Goal: Transaction & Acquisition: Purchase product/service

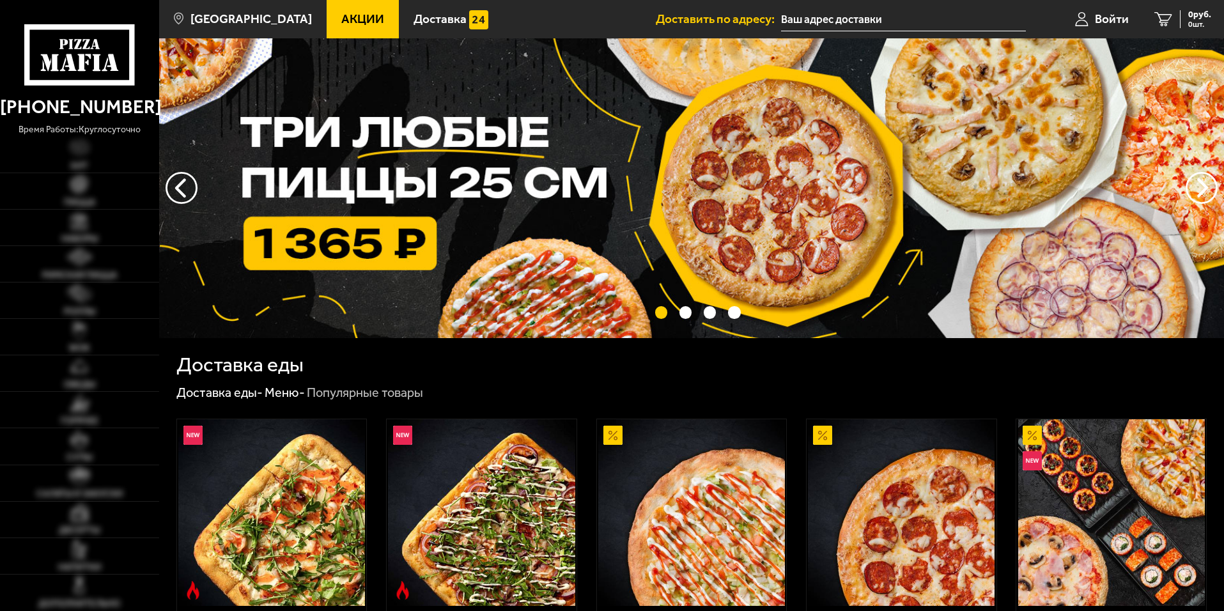
type input "[STREET_ADDRESS]"
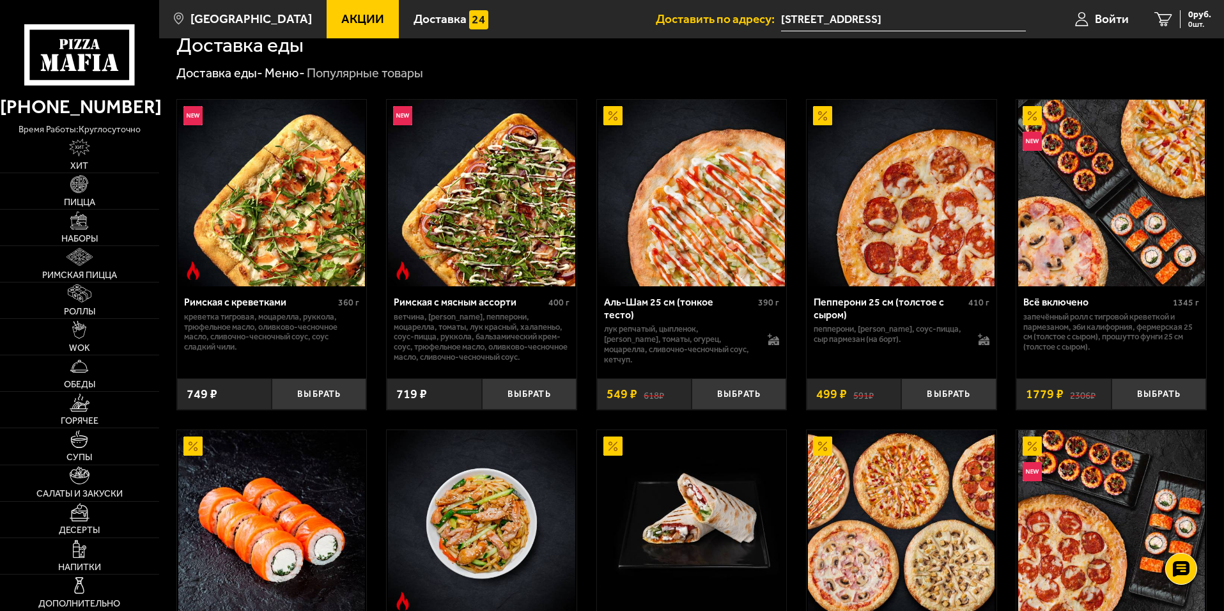
scroll to position [128, 0]
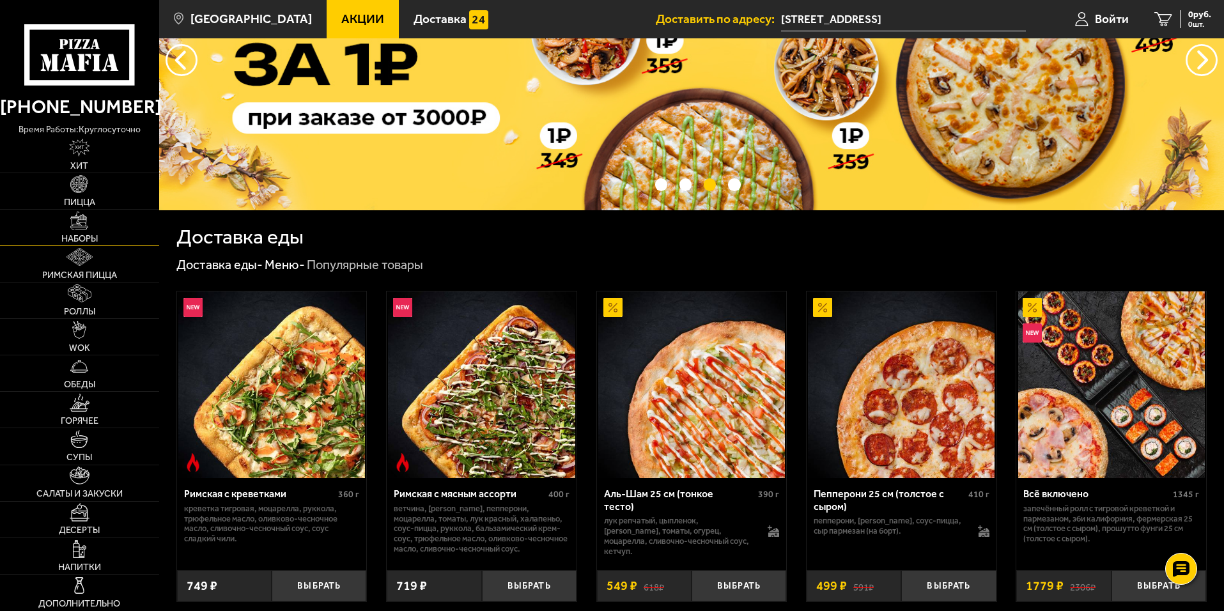
click at [79, 238] on span "Наборы" at bounding box center [79, 238] width 36 height 9
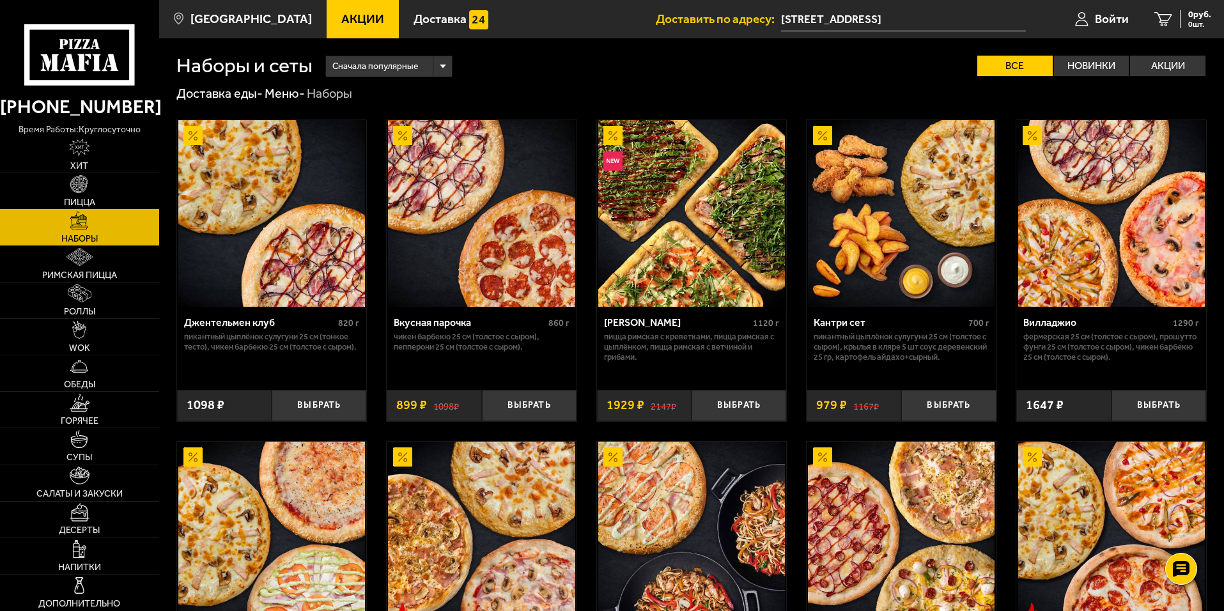
click at [101, 196] on link "Пицца" at bounding box center [79, 191] width 159 height 36
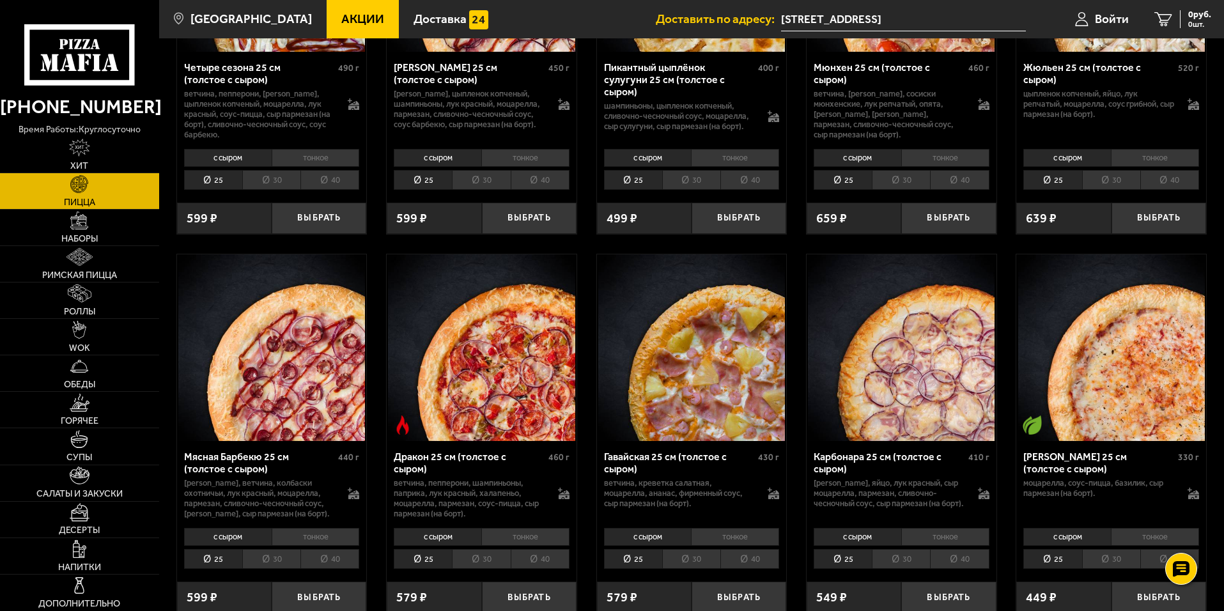
scroll to position [2172, 0]
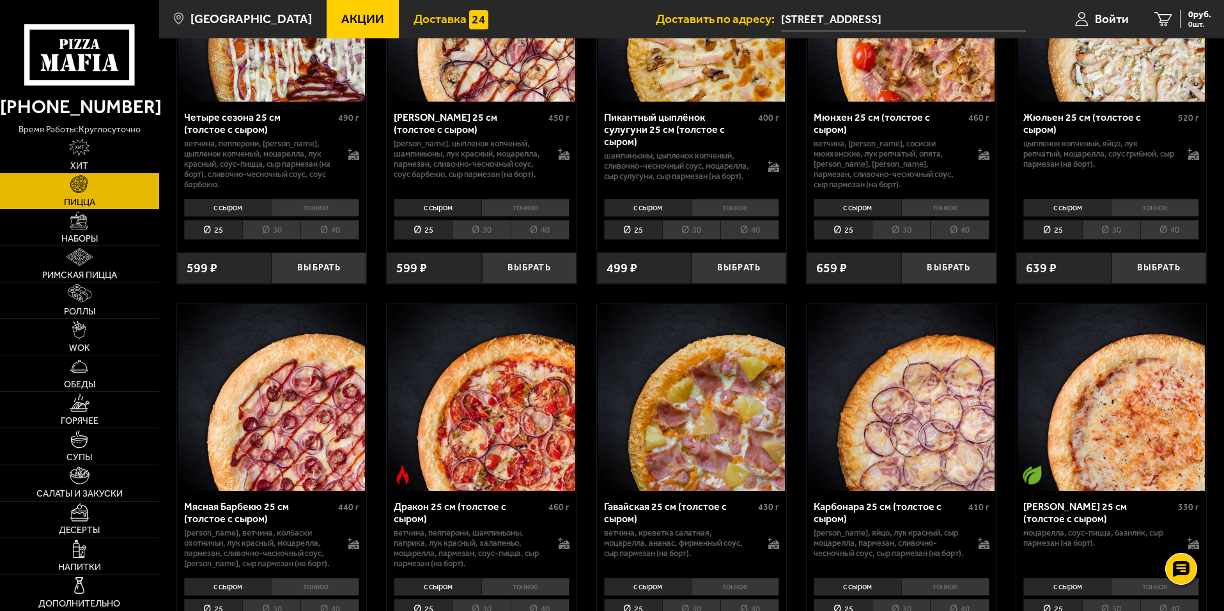
click at [413, 20] on span "Доставка" at bounding box center [439, 19] width 53 height 12
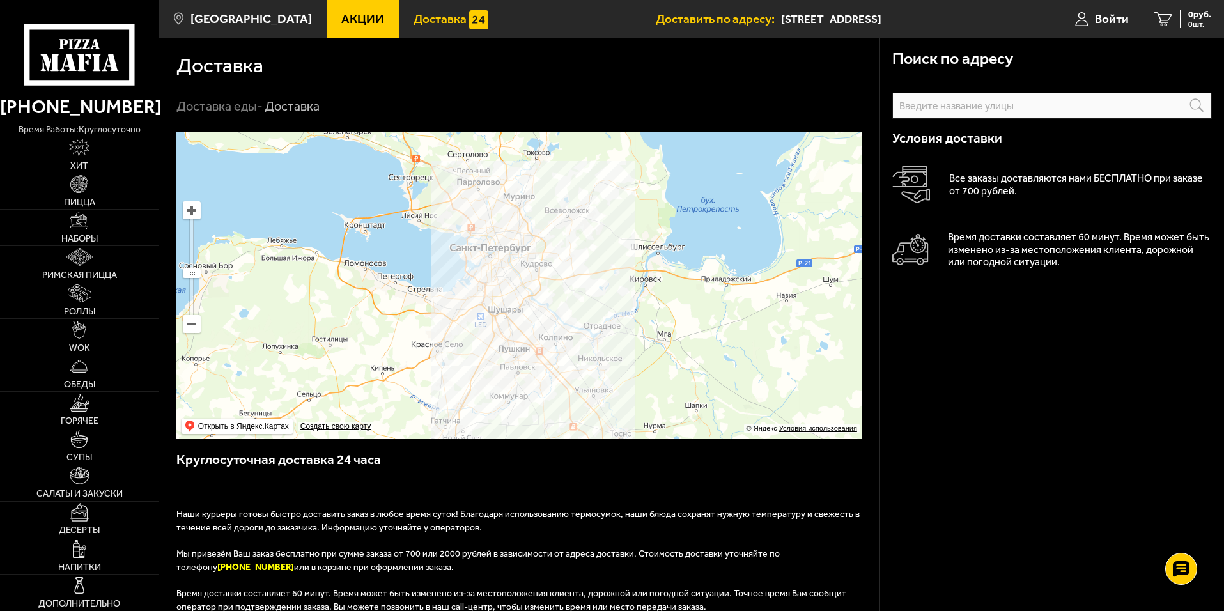
click at [365, 20] on link "Акции" at bounding box center [363, 19] width 72 height 38
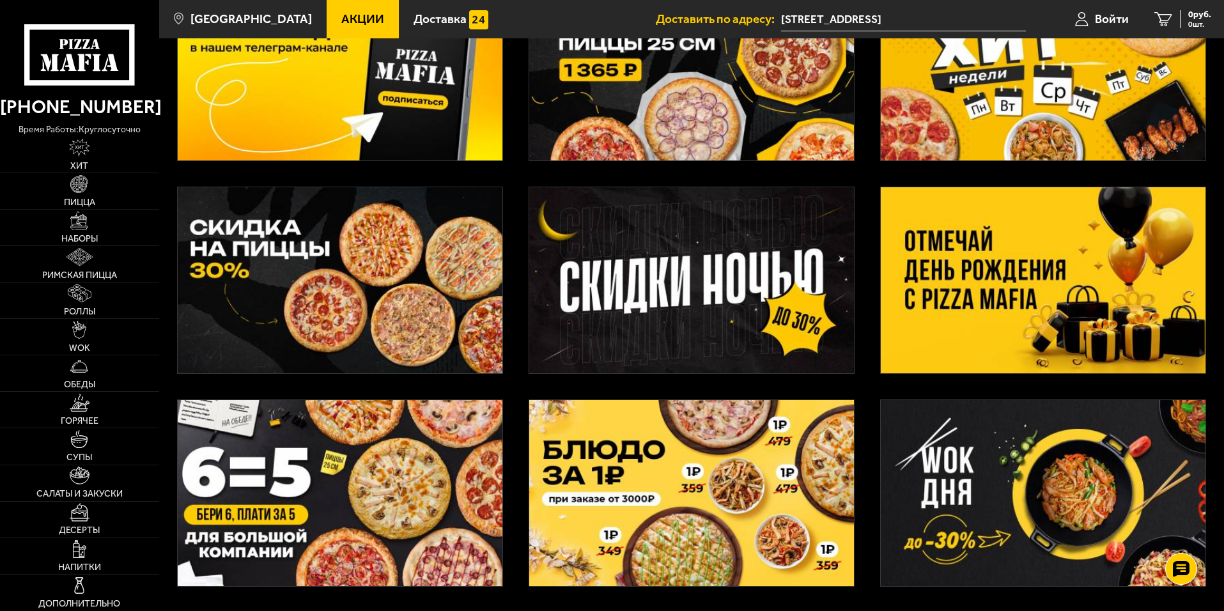
scroll to position [192, 0]
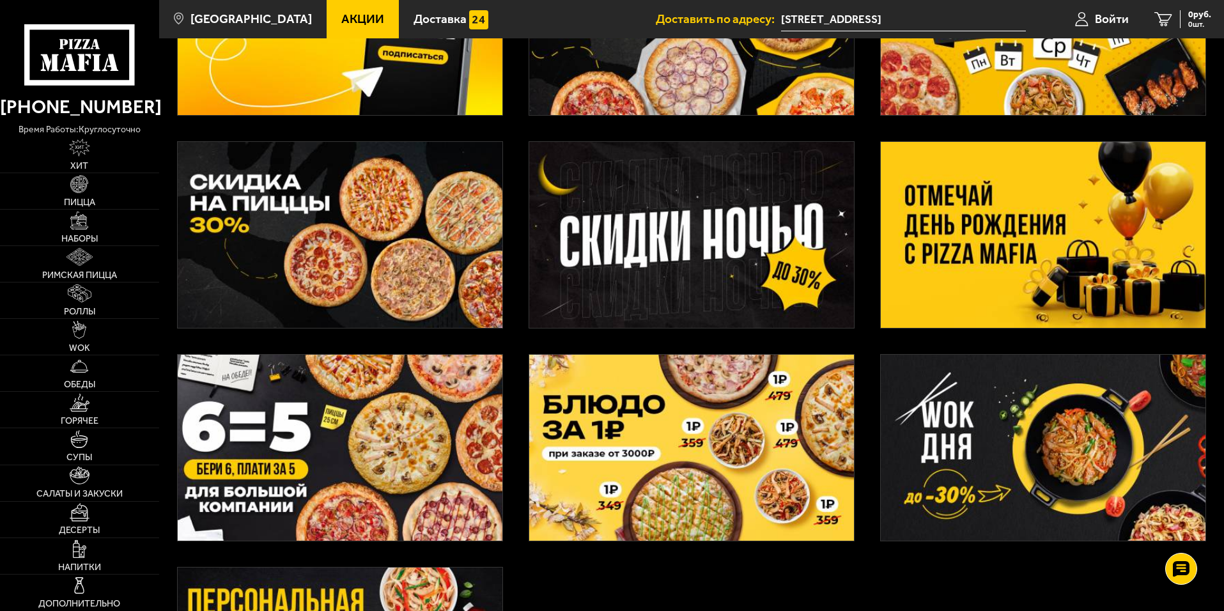
click at [872, 213] on img at bounding box center [1042, 235] width 325 height 186
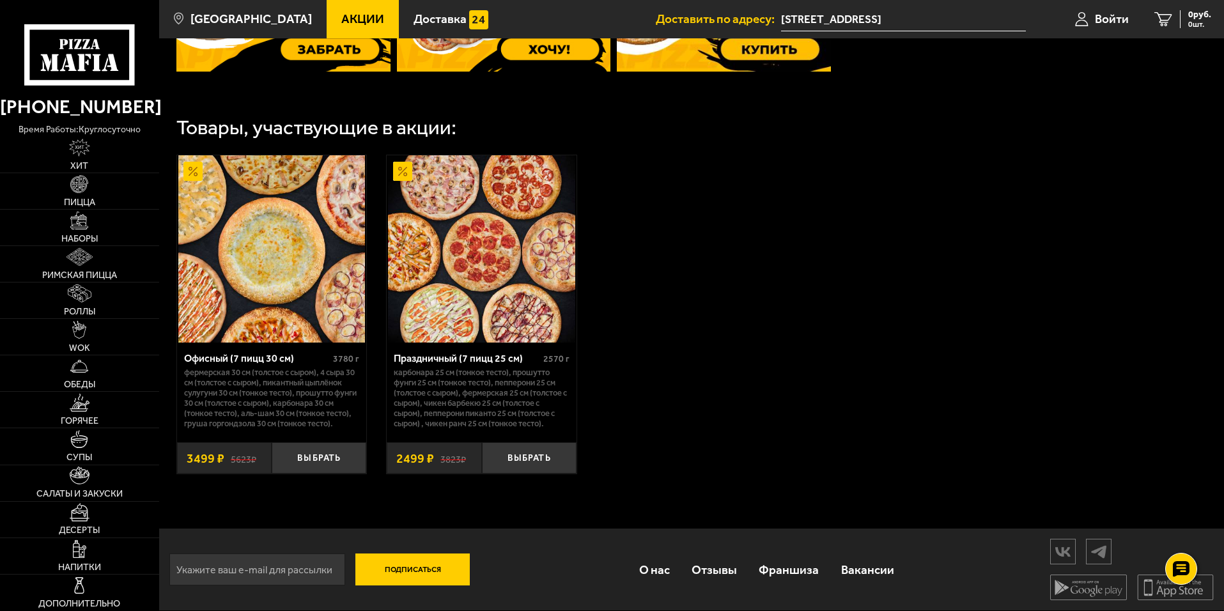
scroll to position [675, 0]
click at [62, 195] on link "Пицца" at bounding box center [79, 191] width 159 height 36
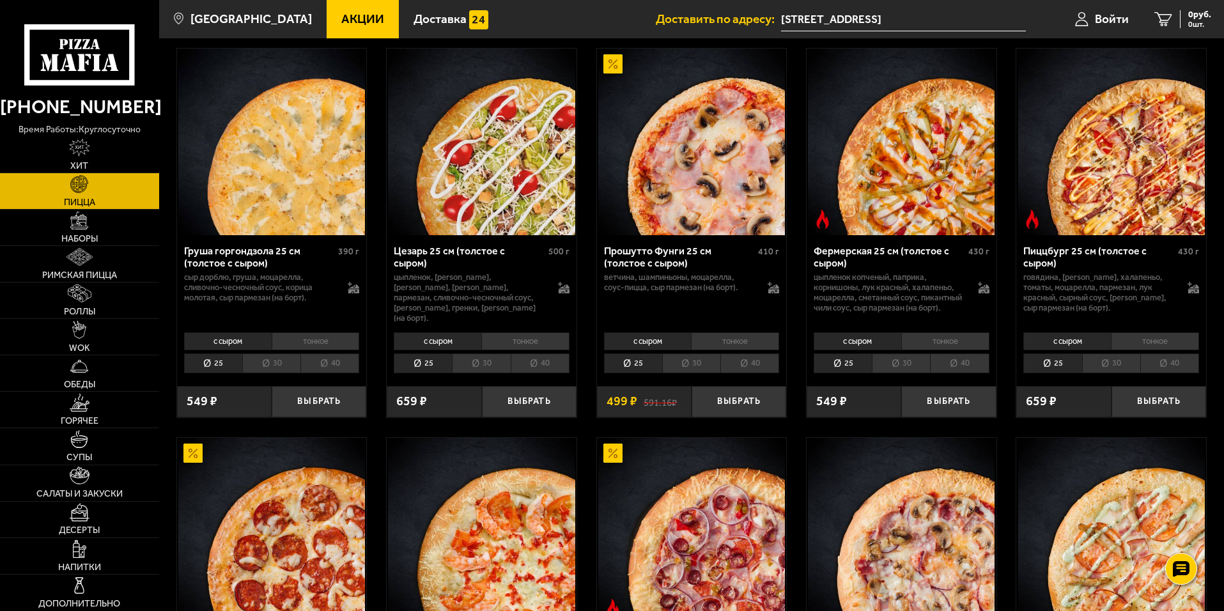
scroll to position [1022, 0]
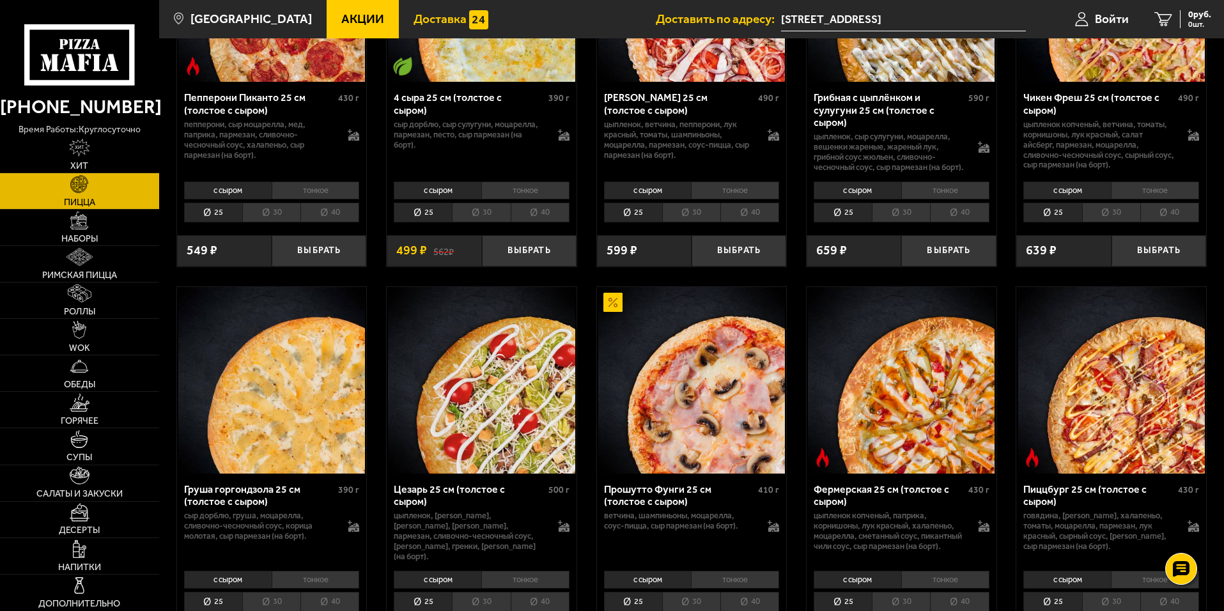
click at [399, 33] on link "Доставка" at bounding box center [451, 19] width 104 height 38
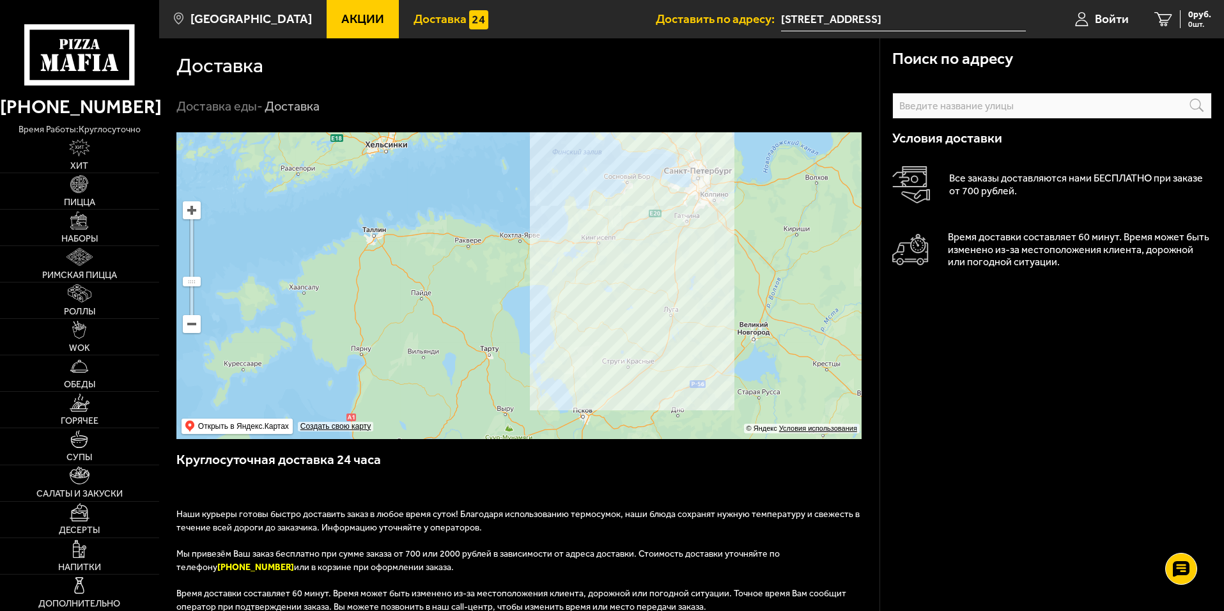
click at [422, 13] on span "Доставка" at bounding box center [439, 19] width 53 height 12
click at [413, 17] on span "Доставка" at bounding box center [439, 19] width 53 height 12
click at [327, 18] on link "Акции" at bounding box center [363, 19] width 72 height 38
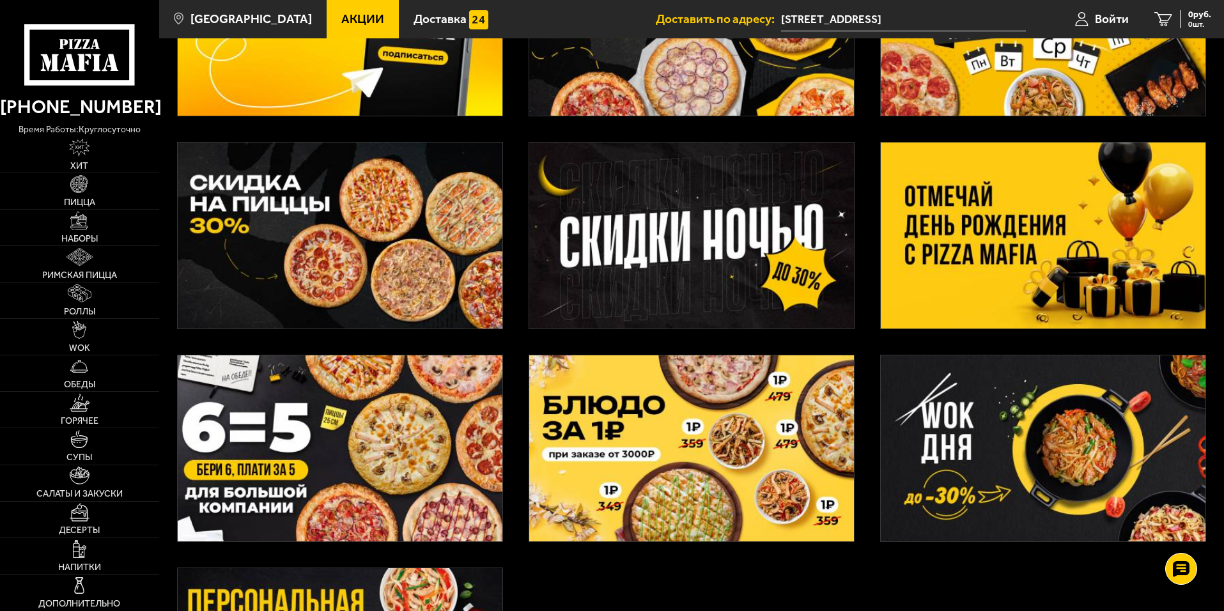
scroll to position [139, 0]
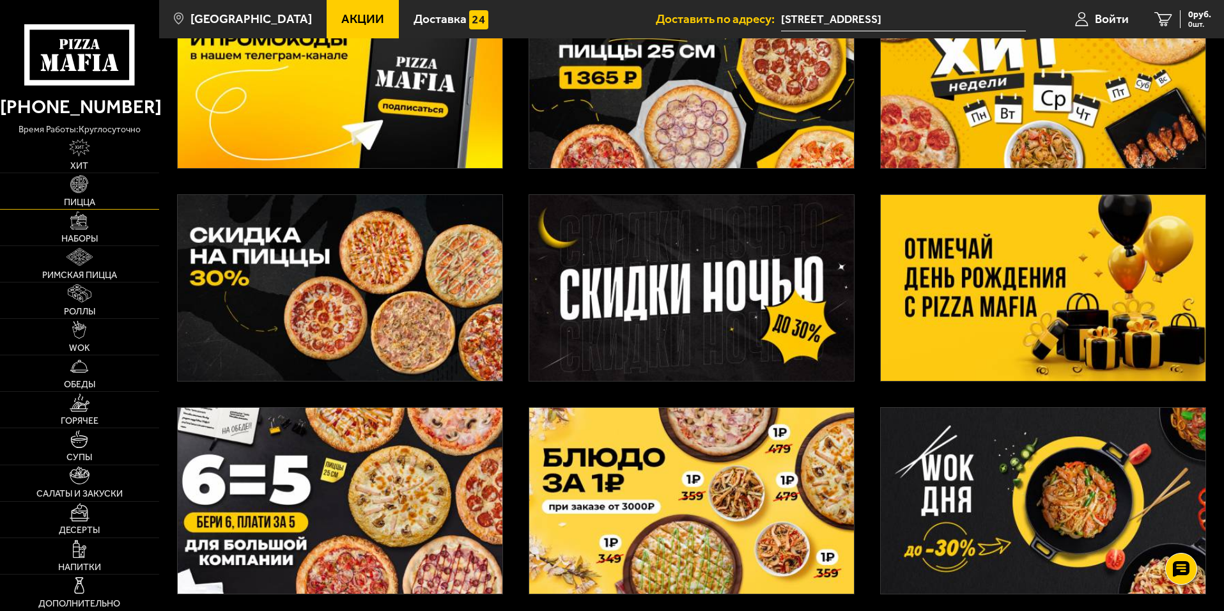
click at [82, 196] on link "Пицца" at bounding box center [79, 191] width 159 height 36
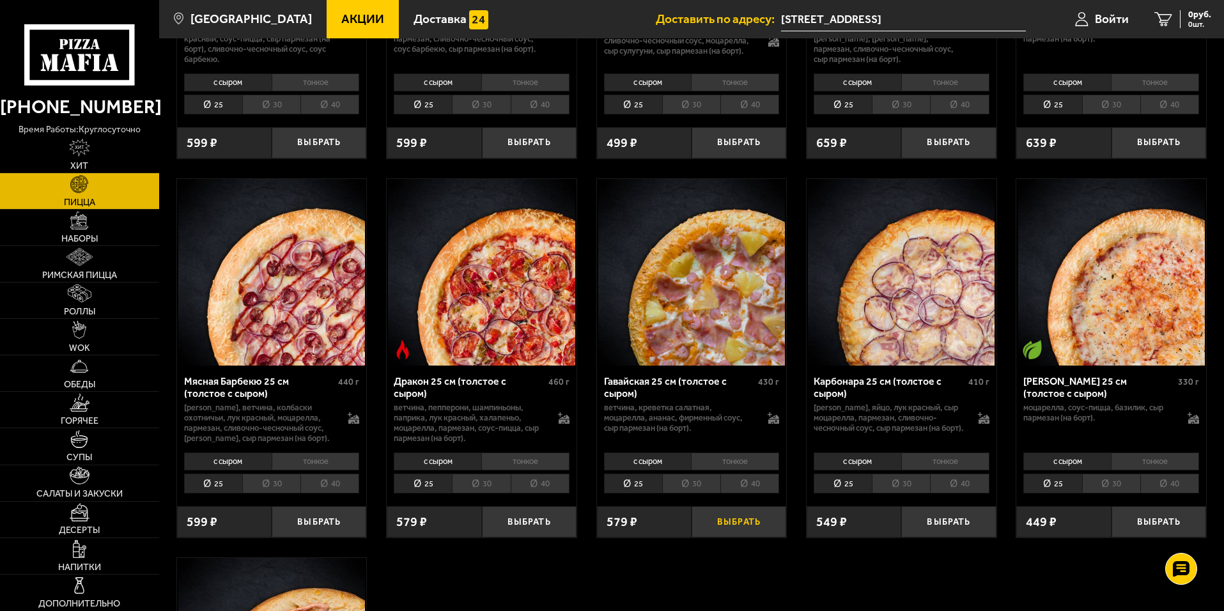
scroll to position [2300, 0]
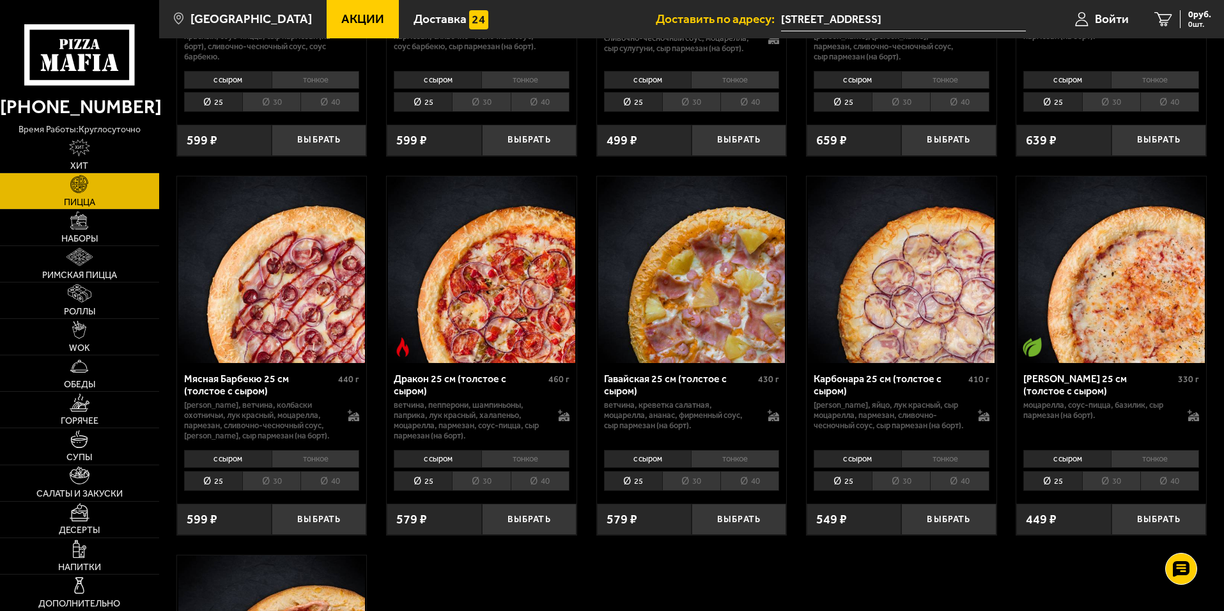
click at [702, 484] on li "30" at bounding box center [691, 481] width 58 height 20
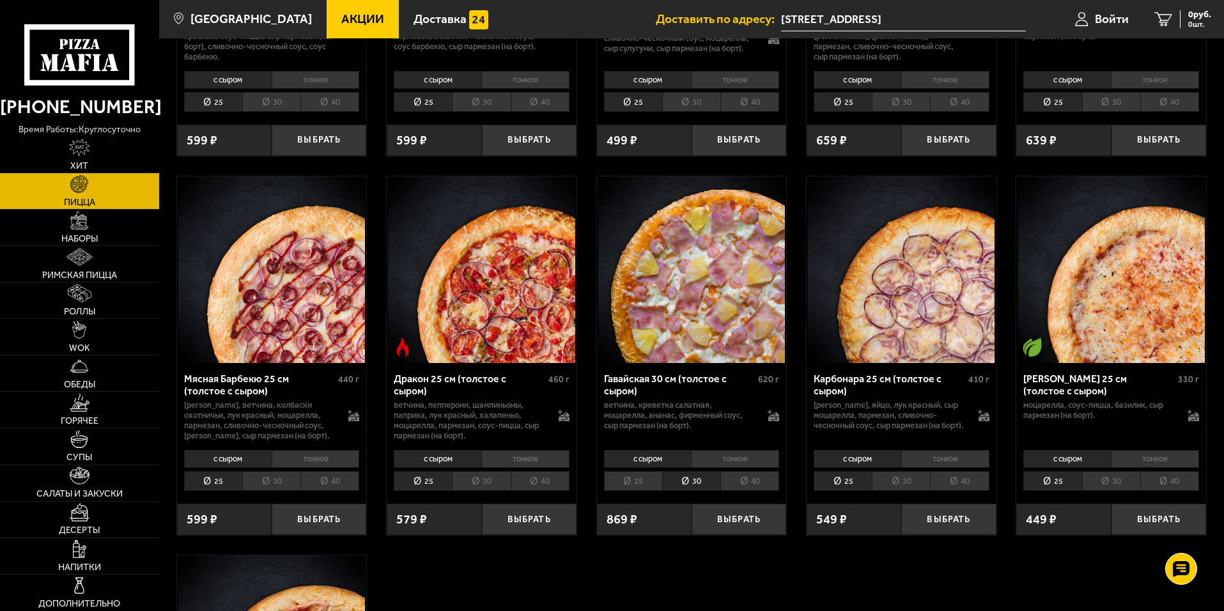
click at [642, 486] on li "25" at bounding box center [633, 481] width 58 height 20
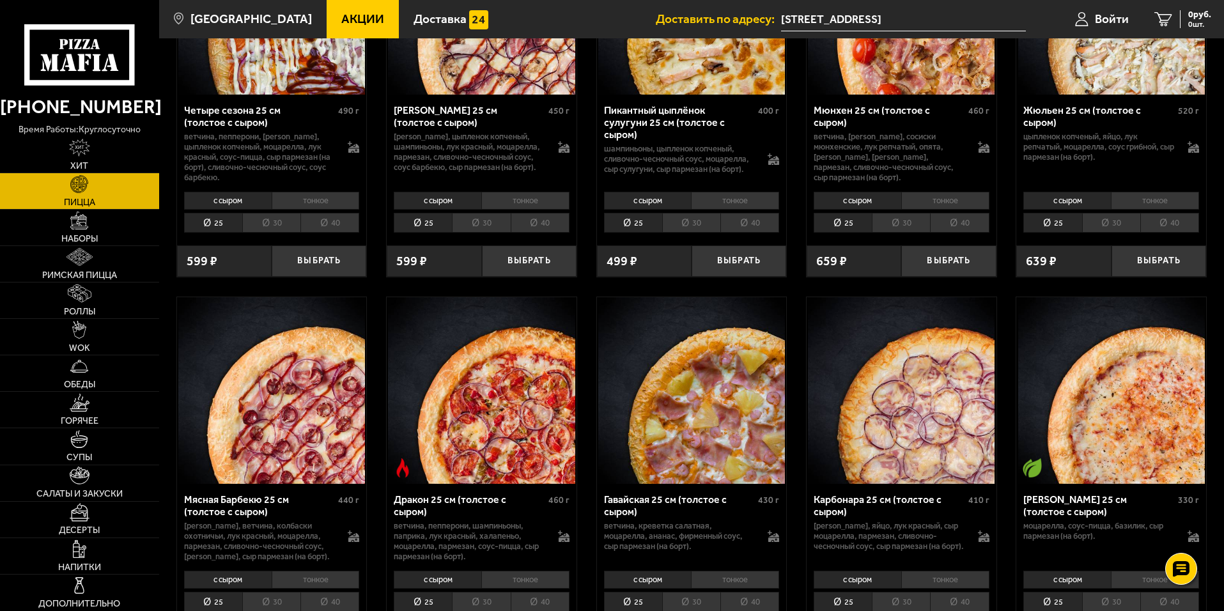
scroll to position [2172, 0]
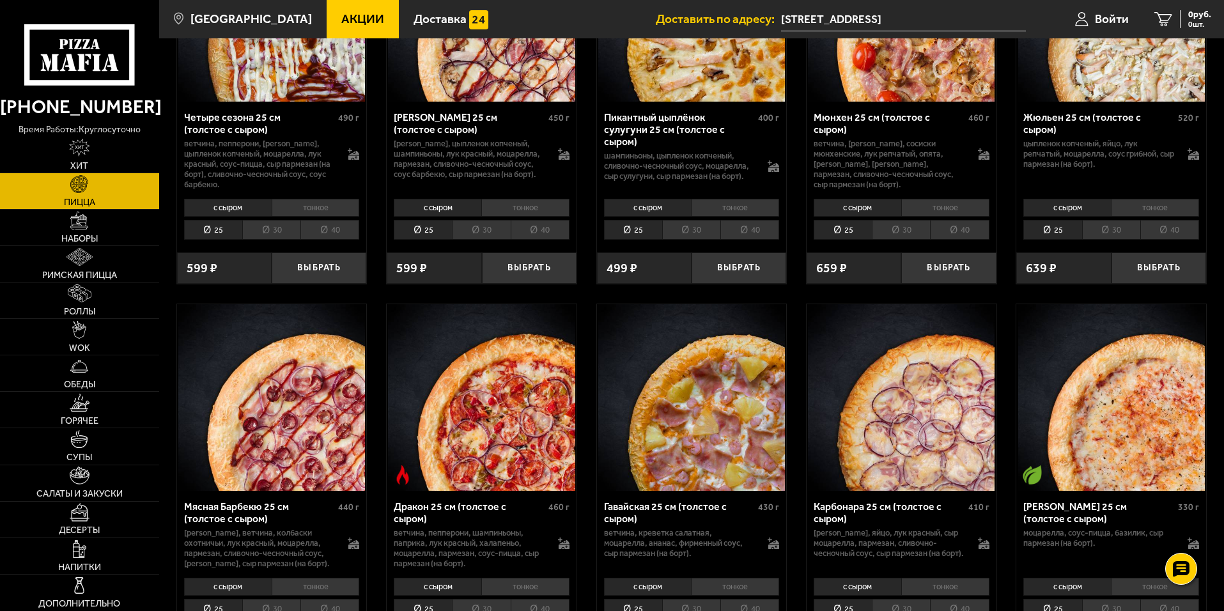
click at [342, 20] on span "Акции" at bounding box center [362, 19] width 43 height 12
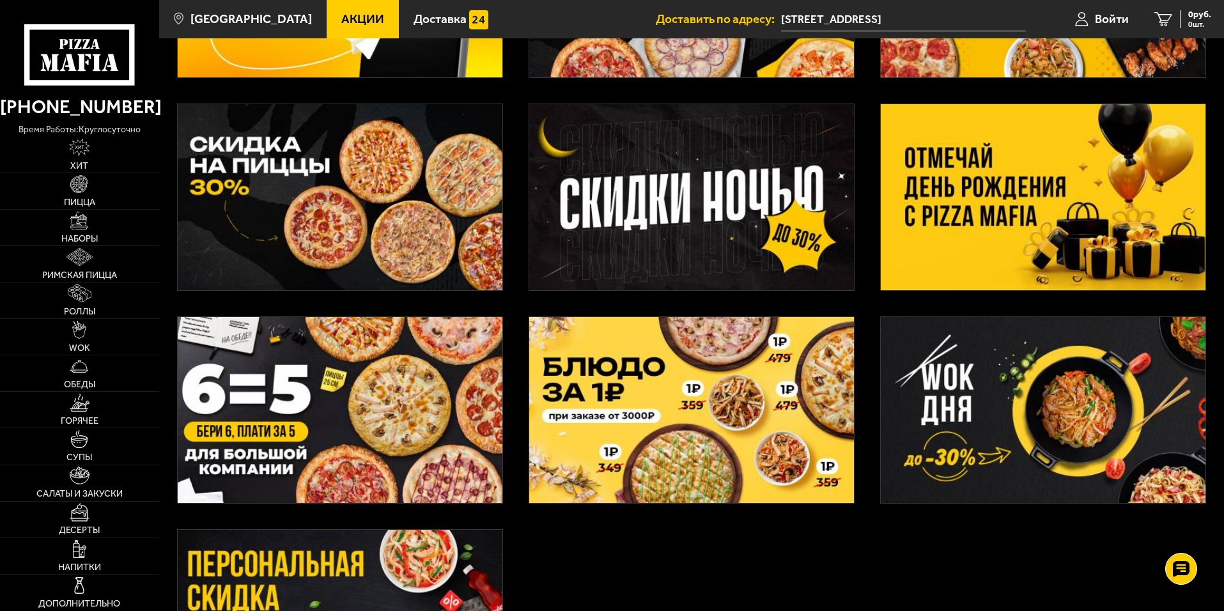
scroll to position [256, 0]
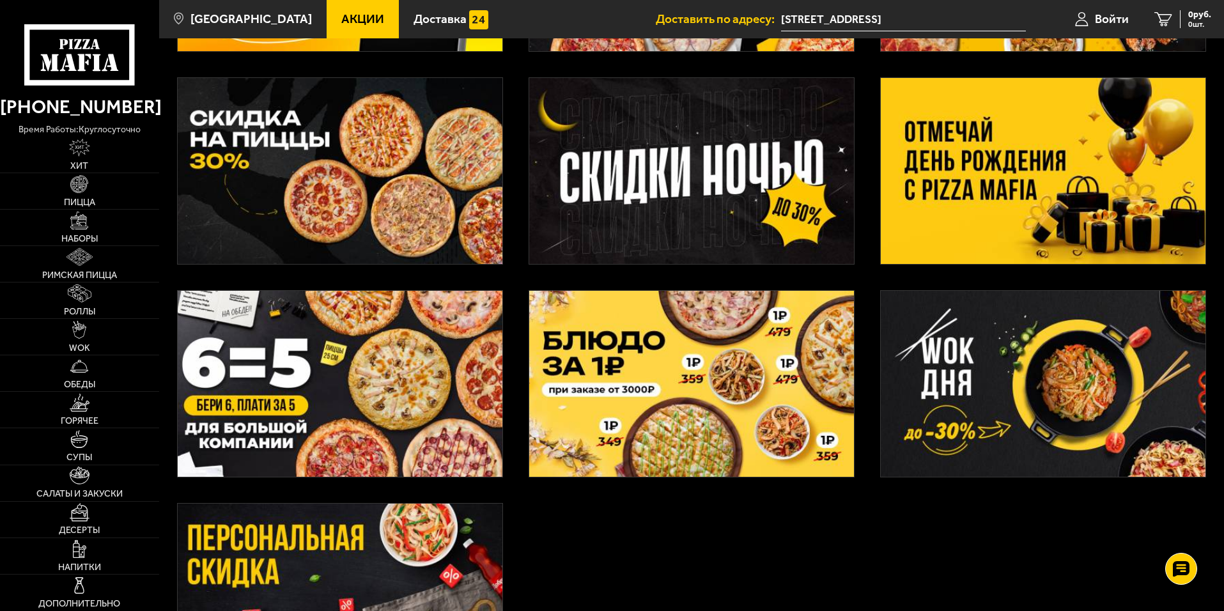
click at [332, 404] on img at bounding box center [340, 384] width 325 height 186
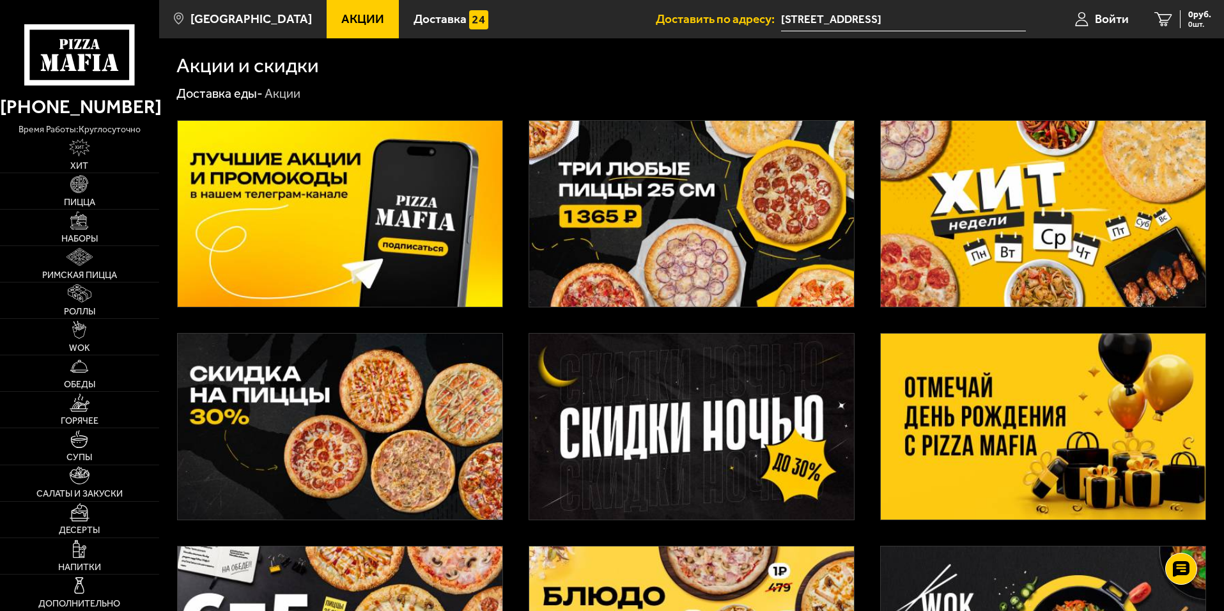
click at [872, 403] on img at bounding box center [1042, 427] width 325 height 186
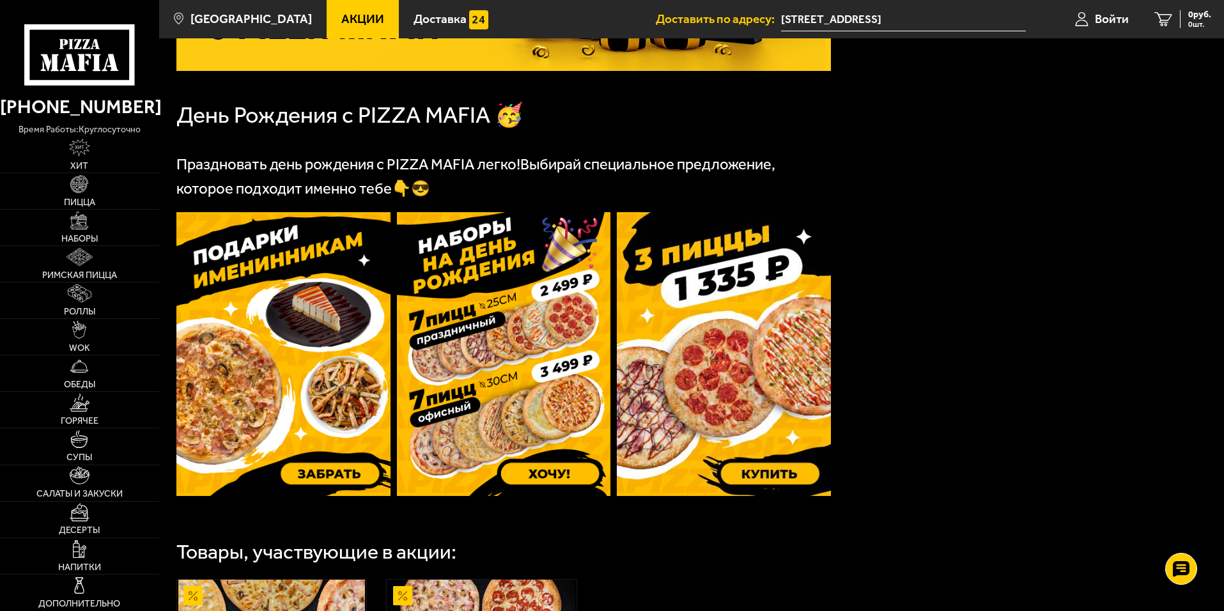
scroll to position [228, 0]
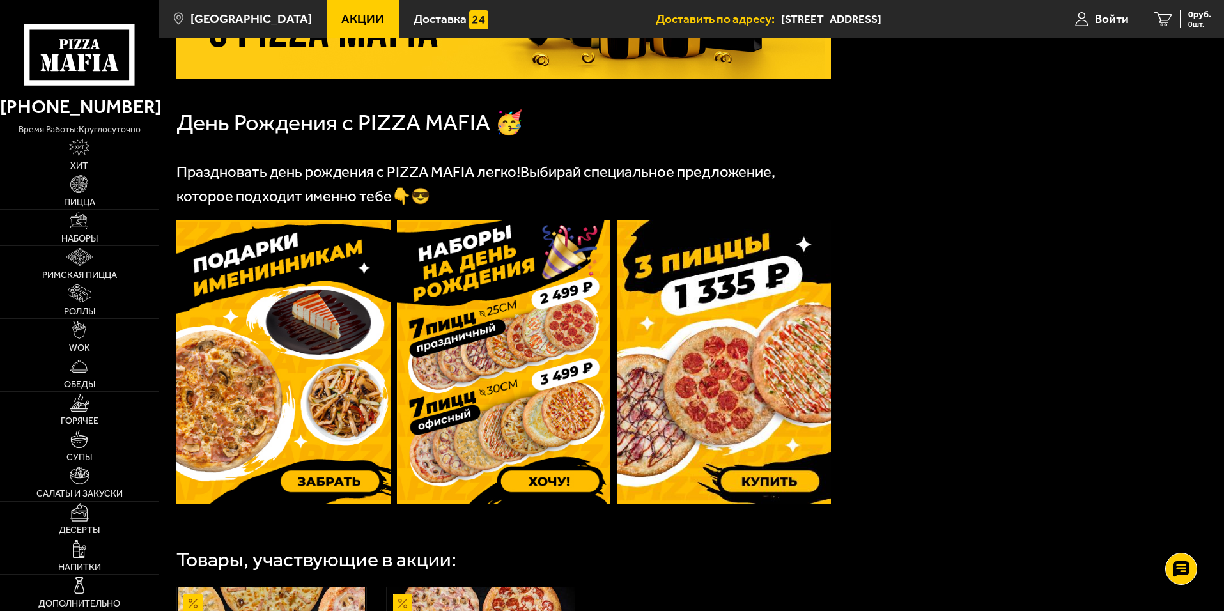
click at [488, 306] on img at bounding box center [504, 362] width 214 height 284
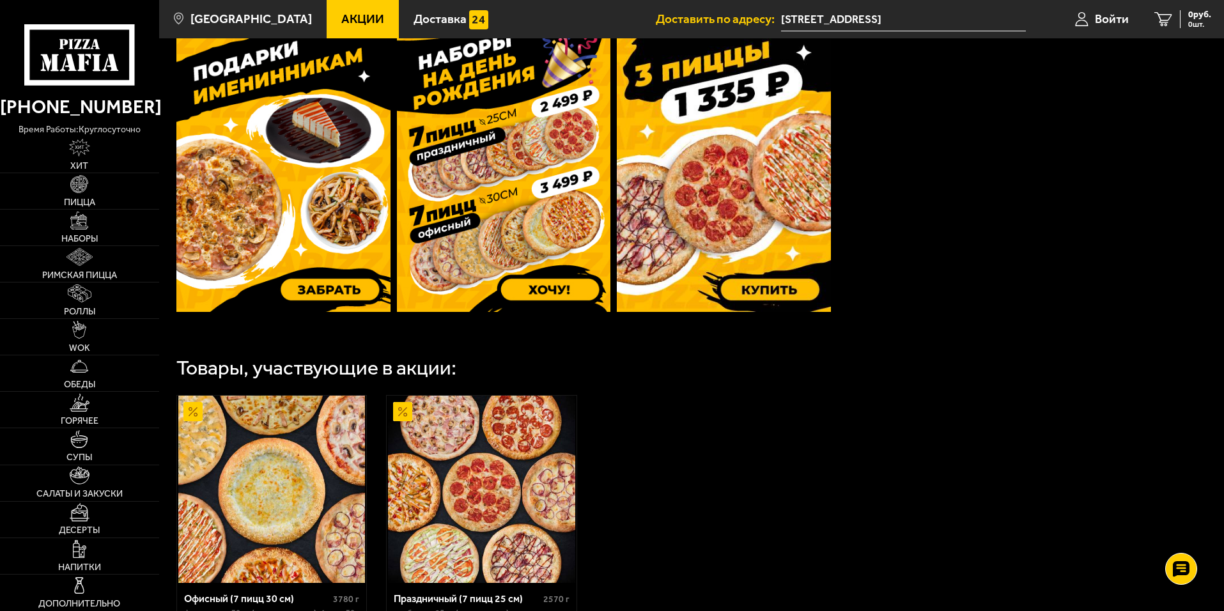
scroll to position [100, 0]
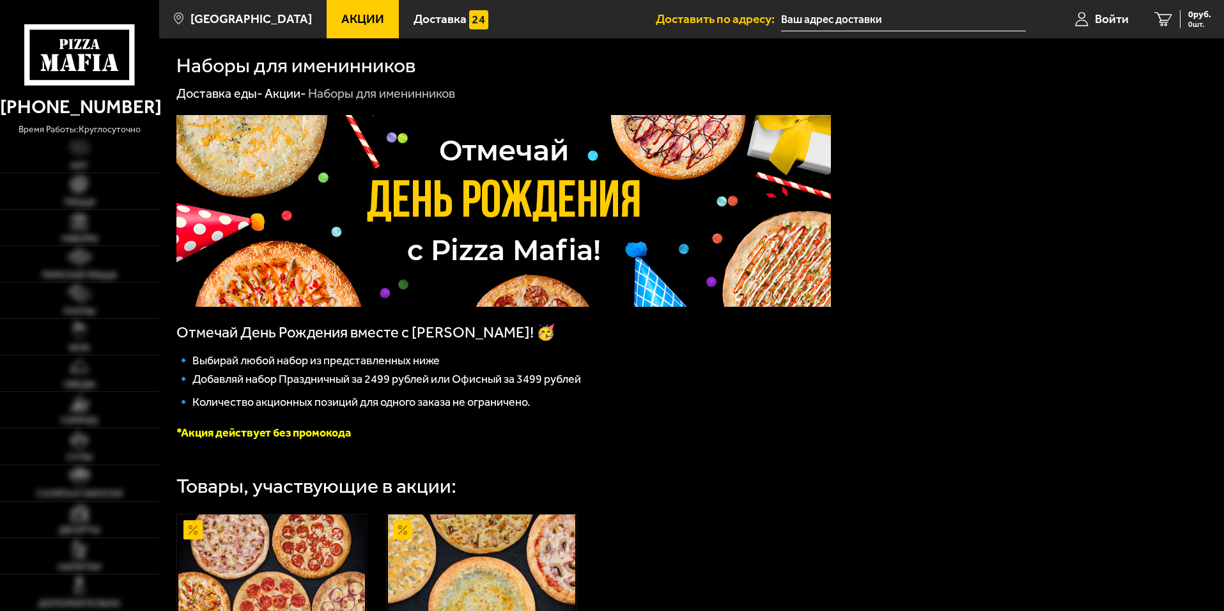
type input "[STREET_ADDRESS]"
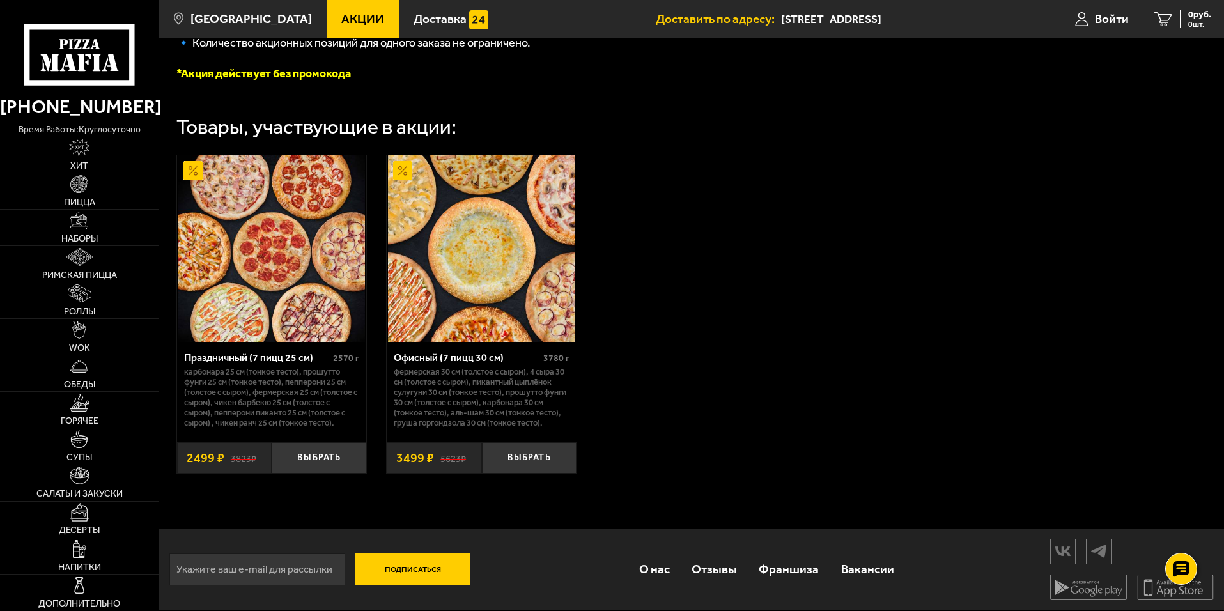
scroll to position [374, 0]
click at [523, 263] on img at bounding box center [481, 248] width 187 height 187
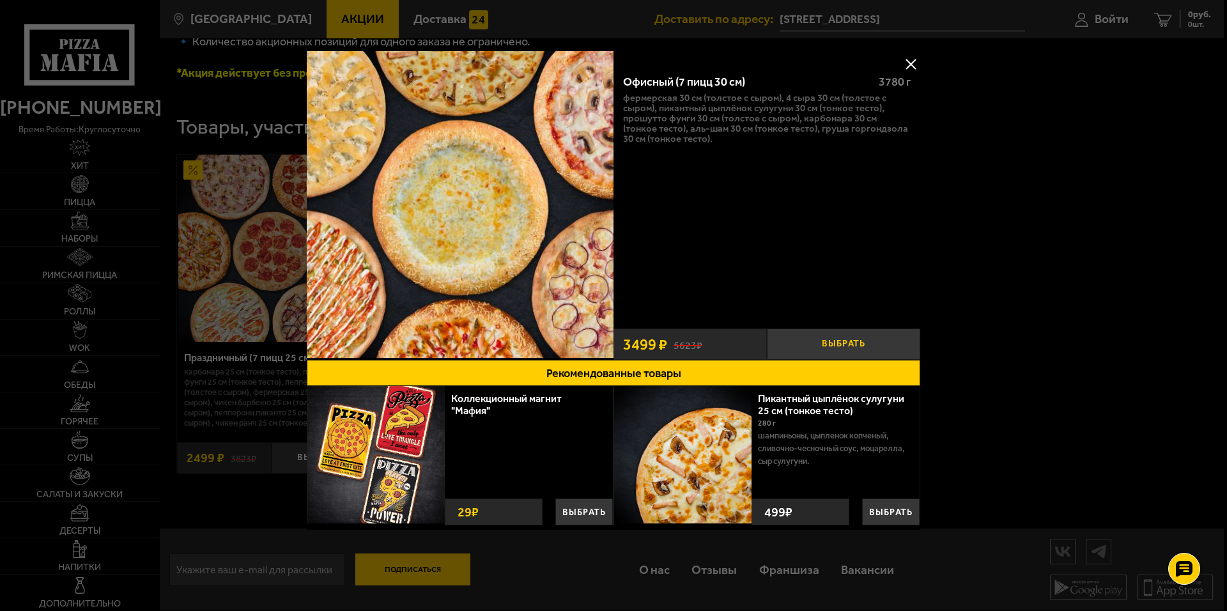
click at [876, 346] on button "Выбрать" at bounding box center [843, 343] width 153 height 31
click at [1031, 269] on div at bounding box center [613, 305] width 1227 height 611
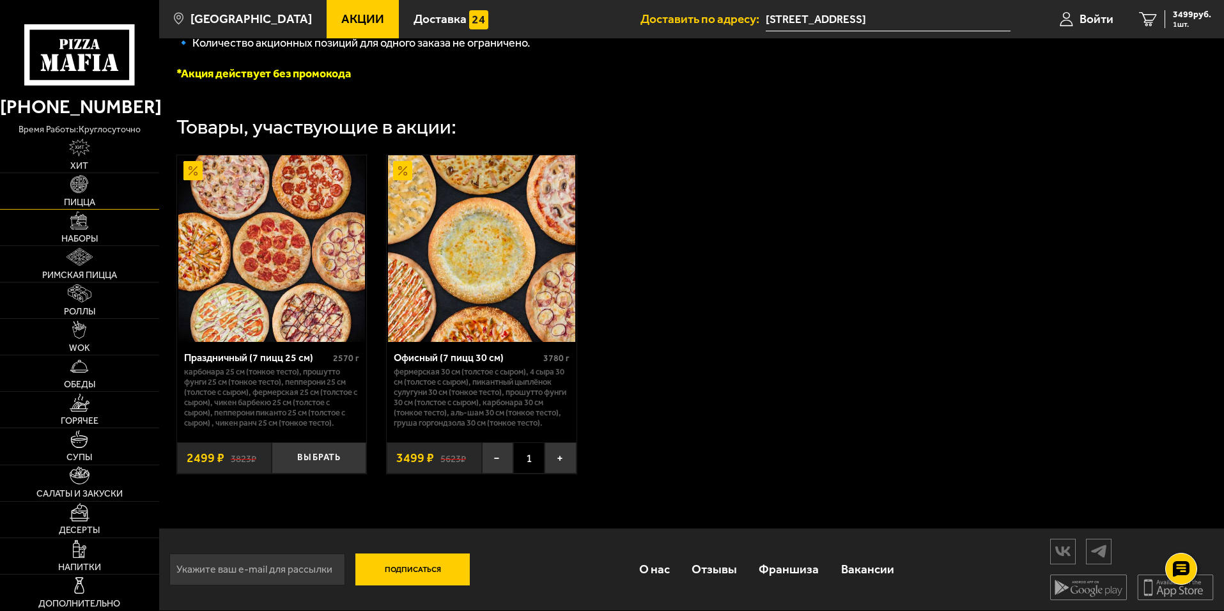
click at [102, 199] on link "Пицца" at bounding box center [79, 191] width 159 height 36
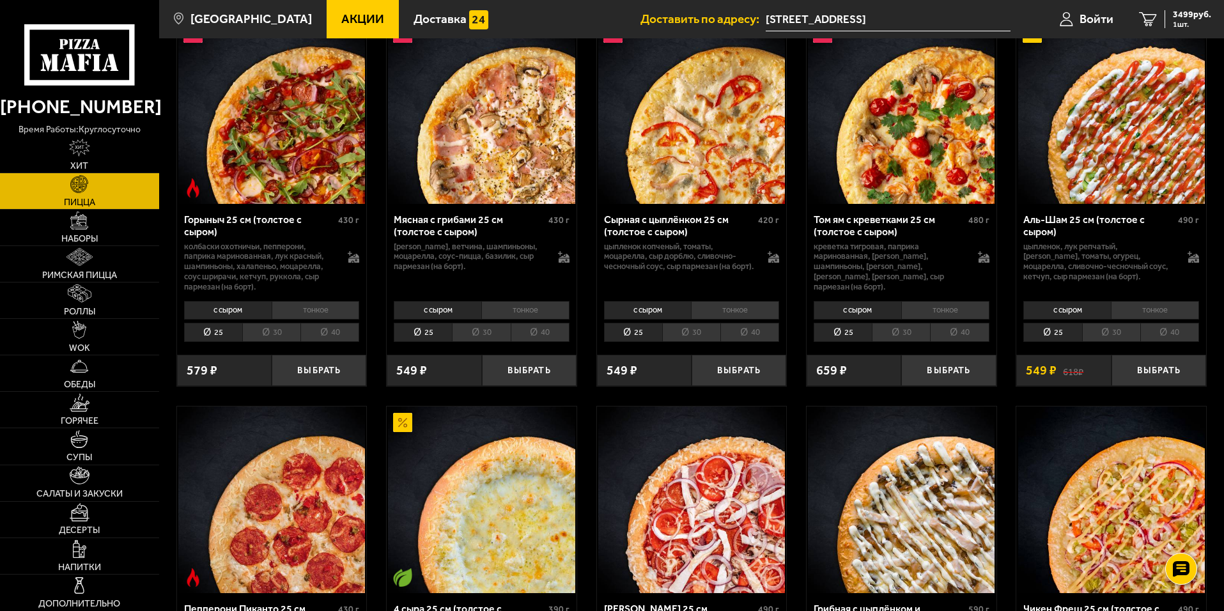
scroll to position [767, 0]
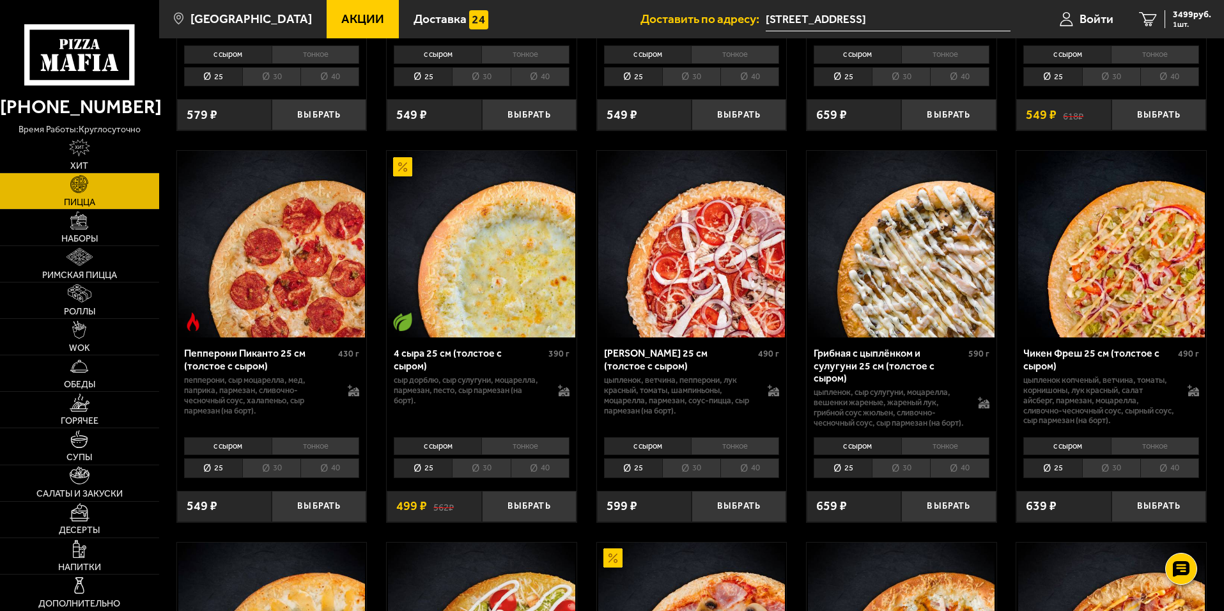
click at [698, 478] on li "30" at bounding box center [691, 468] width 58 height 20
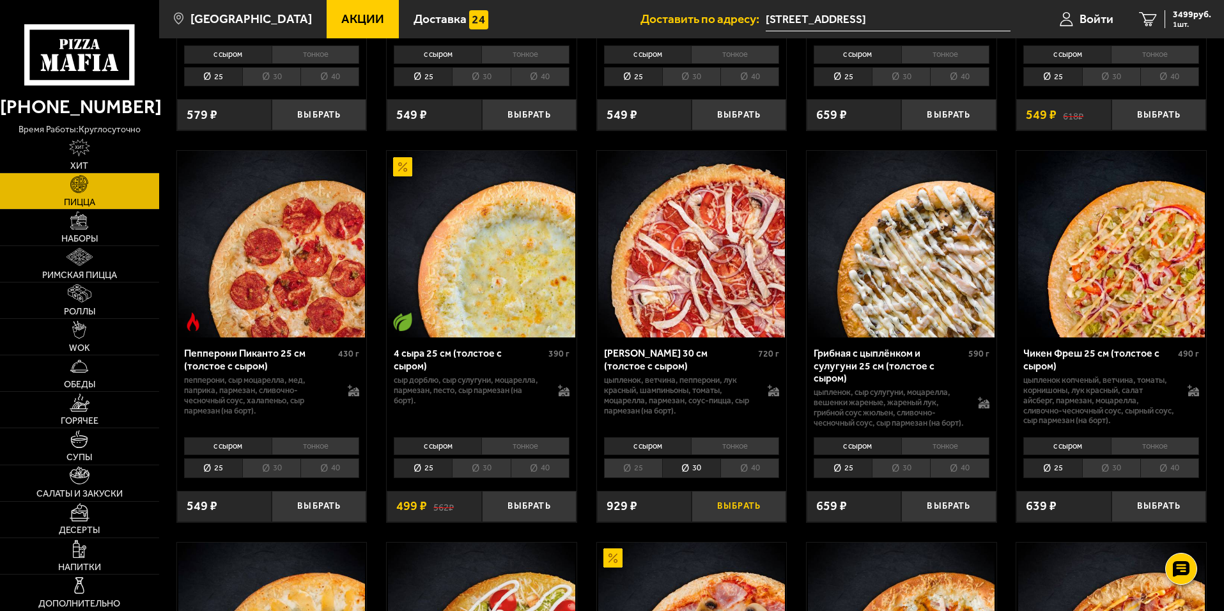
click at [724, 515] on button "Выбрать" at bounding box center [738, 506] width 95 height 31
click at [762, 520] on button "+" at bounding box center [770, 506] width 31 height 31
click at [762, 521] on button "+" at bounding box center [770, 506] width 31 height 31
click at [1171, 17] on div "6286 руб. 4 шт." at bounding box center [1187, 19] width 47 height 18
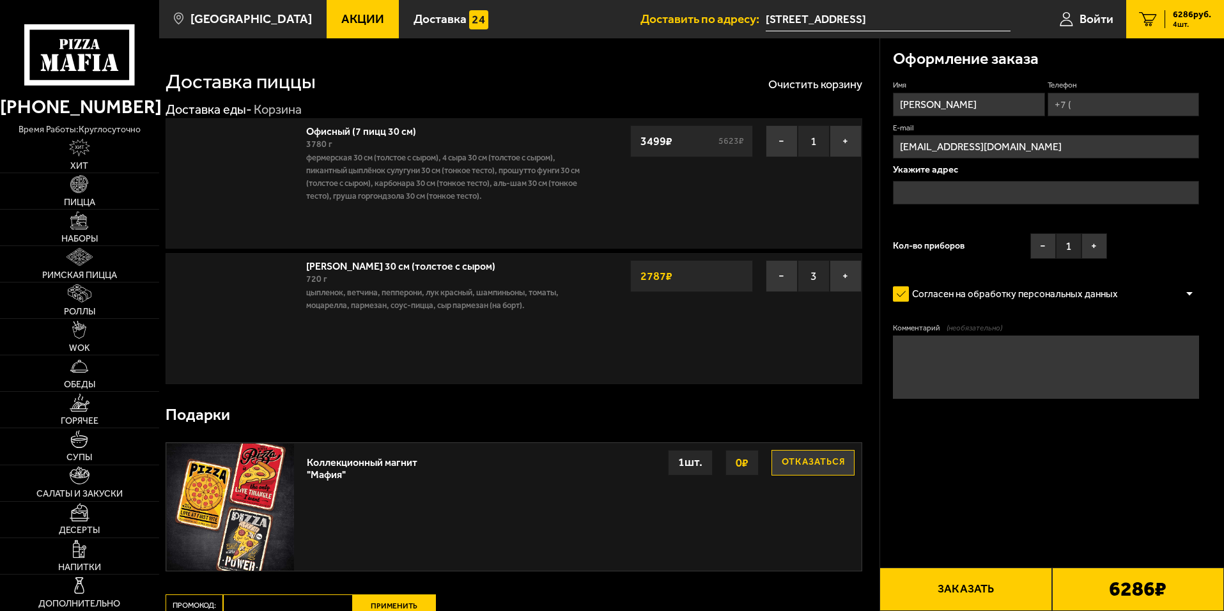
type input "[STREET_ADDRESS]"
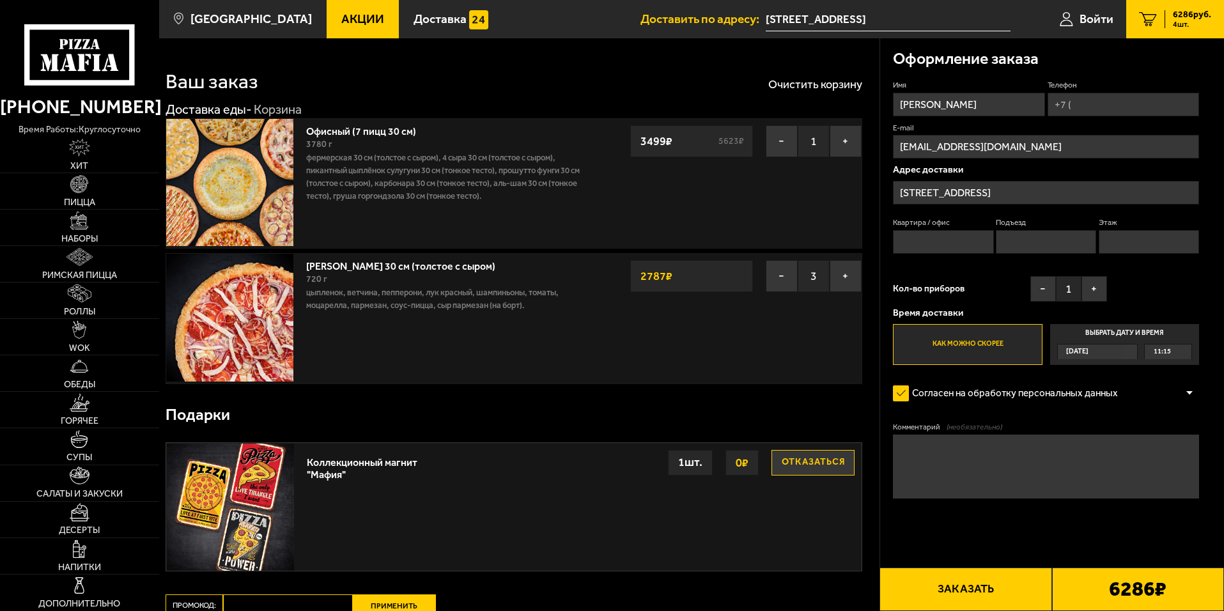
click at [1123, 119] on div "Имя [PERSON_NAME] E-mail [EMAIL_ADDRESS][DOMAIN_NAME] Адрес доставки [STREET_AD…" at bounding box center [1046, 222] width 306 height 285
click at [1118, 109] on input "Телефон" at bounding box center [1122, 105] width 151 height 24
click at [1110, 109] on input "Телефон" at bounding box center [1122, 105] width 151 height 24
type input "[PHONE_NUMBER]"
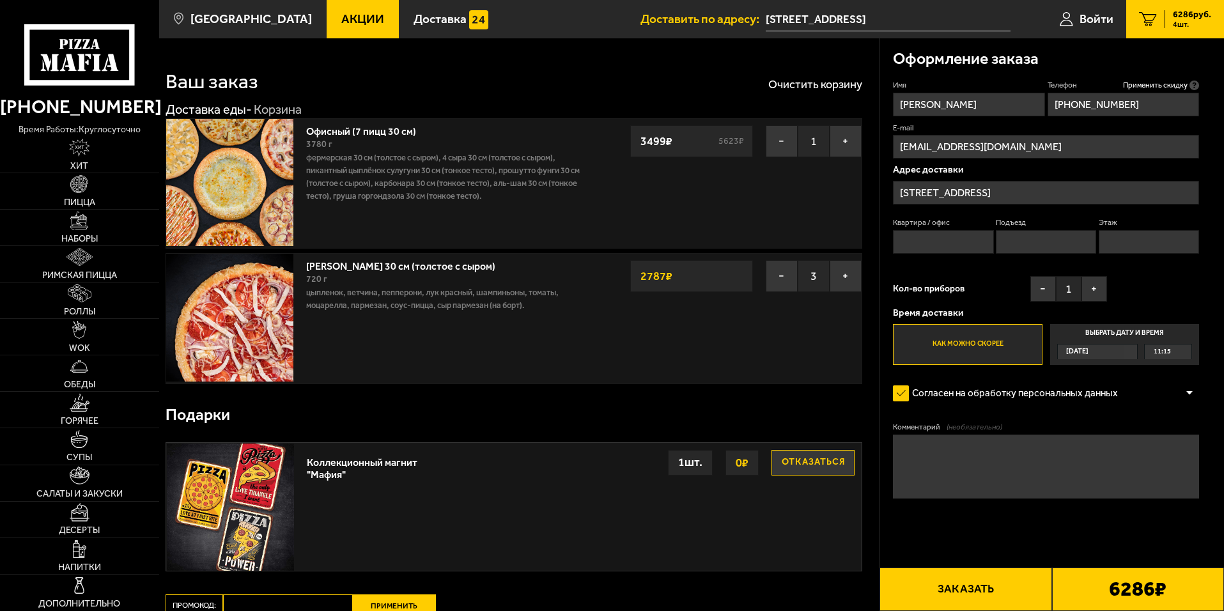
click at [958, 251] on input "Квартира / офис" at bounding box center [943, 242] width 100 height 24
type input "1104"
click at [1043, 243] on input "Подъезд" at bounding box center [1045, 242] width 100 height 24
click at [1173, 234] on input "Этаж" at bounding box center [1148, 242] width 100 height 24
type input "11"
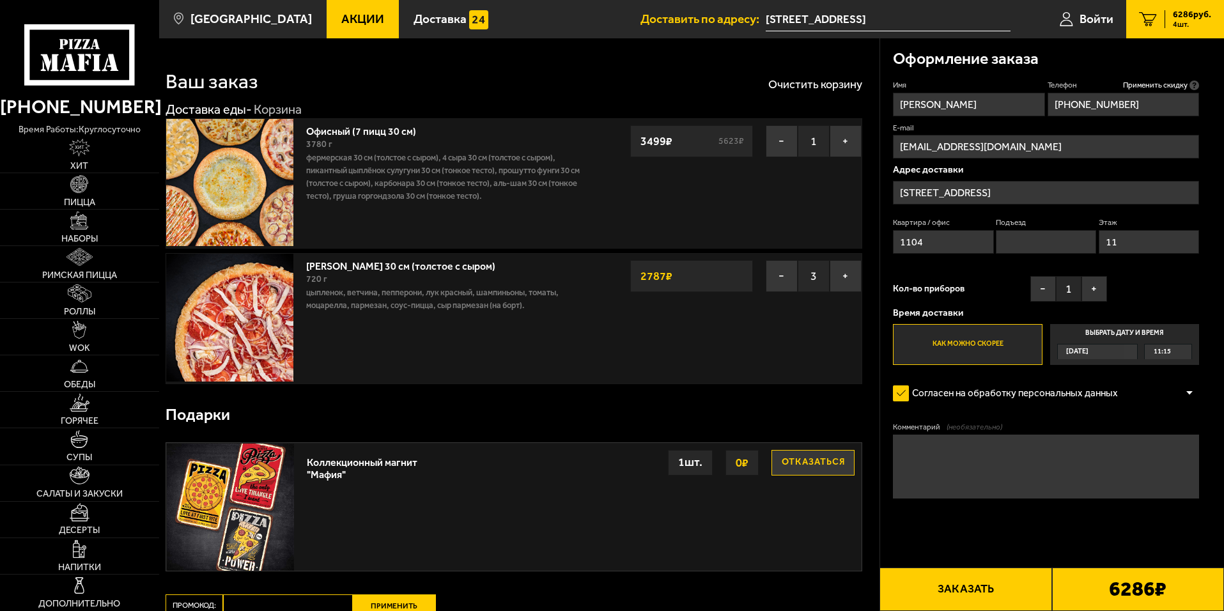
click at [955, 253] on input "1104" at bounding box center [943, 242] width 100 height 24
type input "1102"
click at [1099, 349] on div "[DATE]" at bounding box center [1090, 351] width 67 height 15
click at [0, 0] on input "Выбрать дату и время [DATE] 11:15" at bounding box center [0, 0] width 0 height 0
click at [1153, 355] on span "11:15" at bounding box center [1161, 351] width 17 height 15
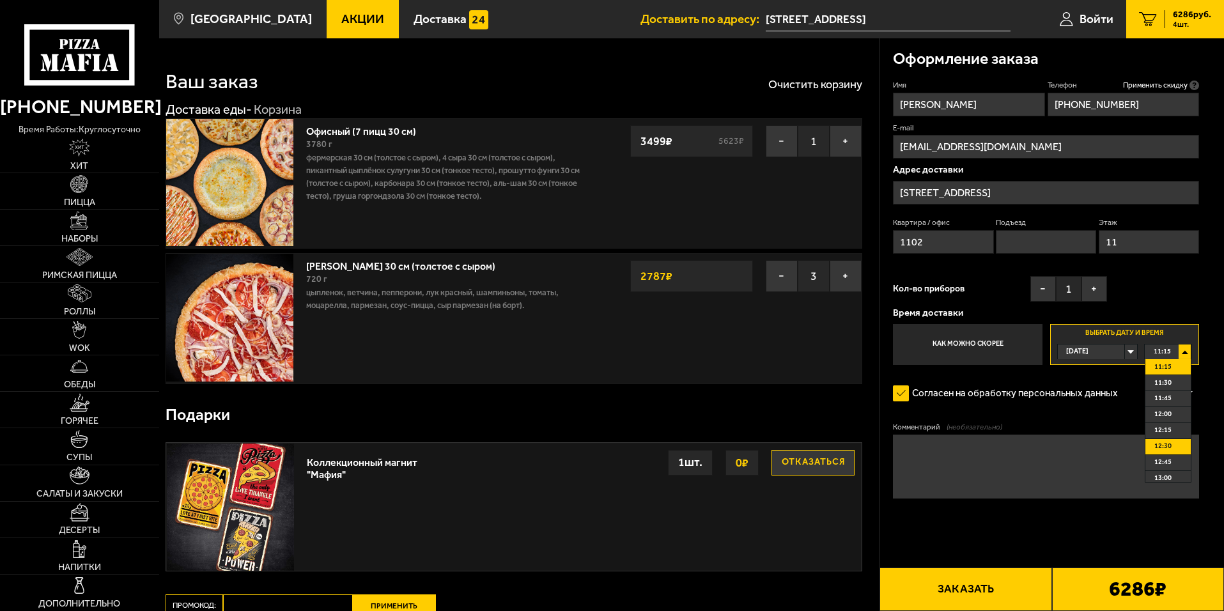
click at [1173, 446] on li "12:30" at bounding box center [1167, 447] width 45 height 16
click at [1188, 351] on div "12:30" at bounding box center [1167, 351] width 47 height 15
click at [1171, 443] on span "12:30" at bounding box center [1162, 446] width 17 height 15
click at [1187, 350] on div "12:30" at bounding box center [1167, 351] width 47 height 15
click at [1174, 408] on li "12:00" at bounding box center [1167, 415] width 45 height 16
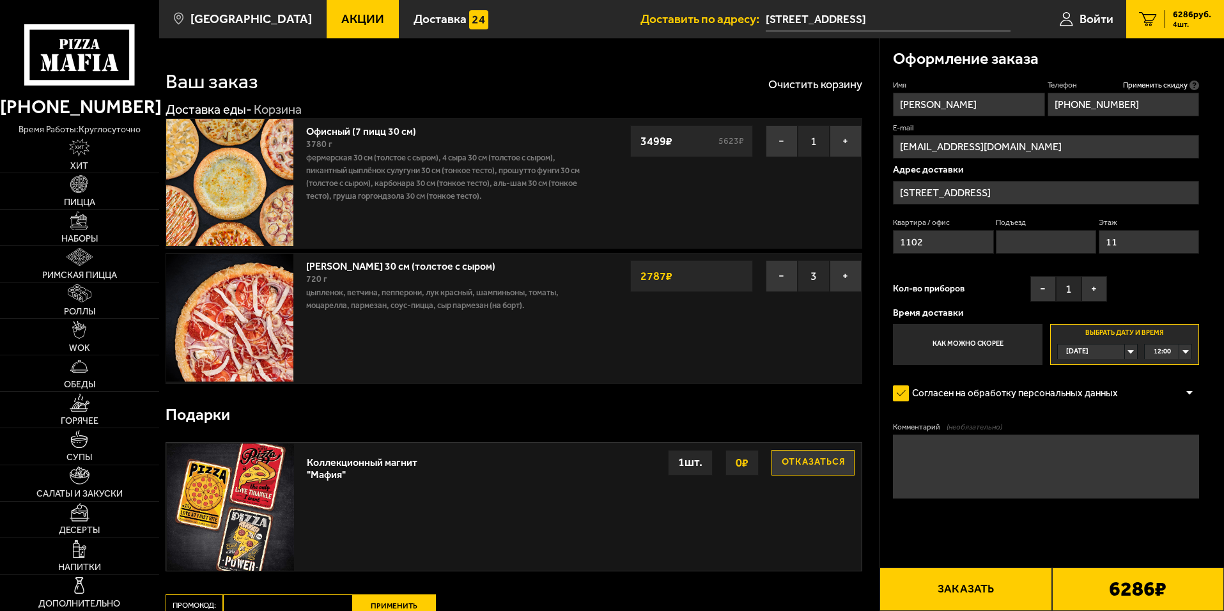
click at [1185, 355] on div "12:00" at bounding box center [1167, 351] width 47 height 15
click at [1174, 447] on li "12:30" at bounding box center [1167, 447] width 45 height 16
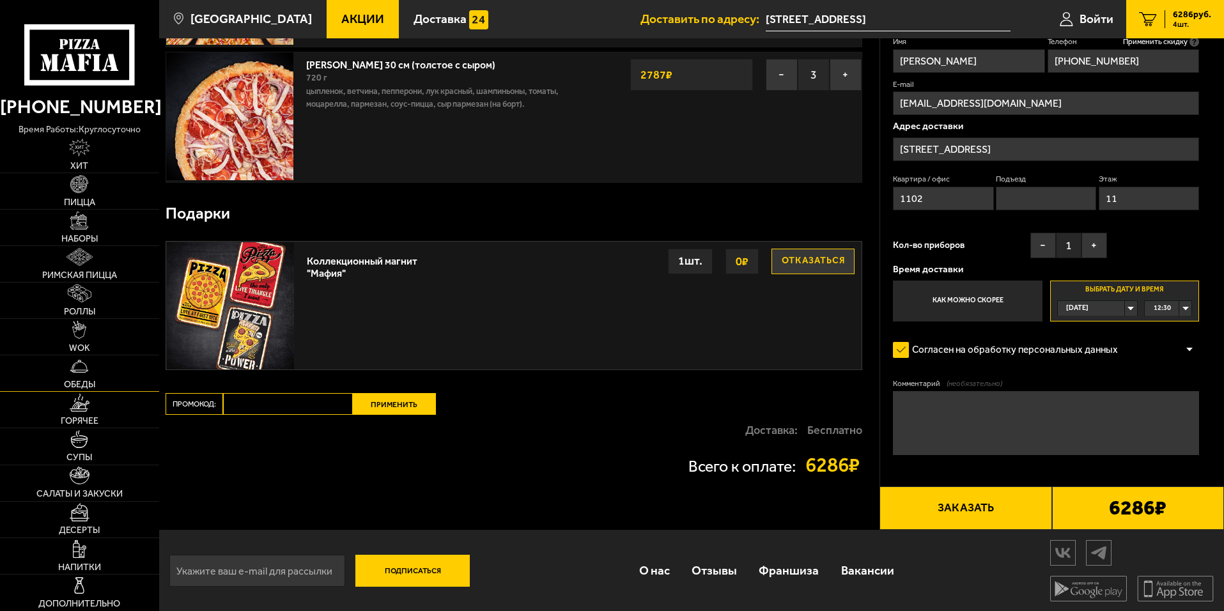
scroll to position [204, 0]
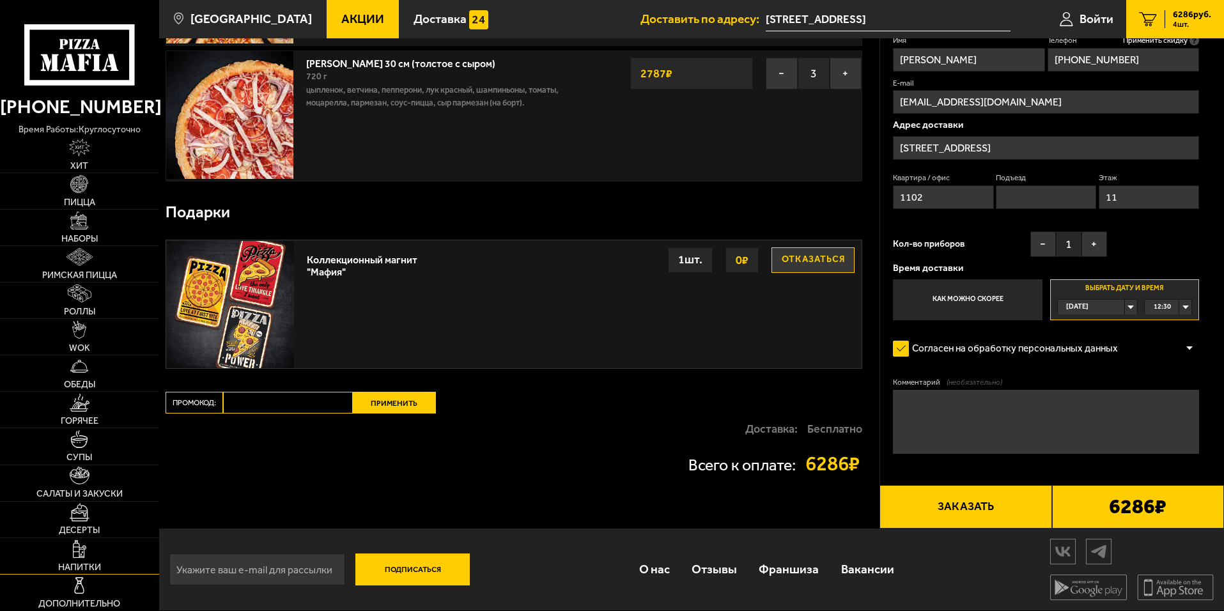
click at [91, 553] on link "Напитки" at bounding box center [79, 556] width 159 height 36
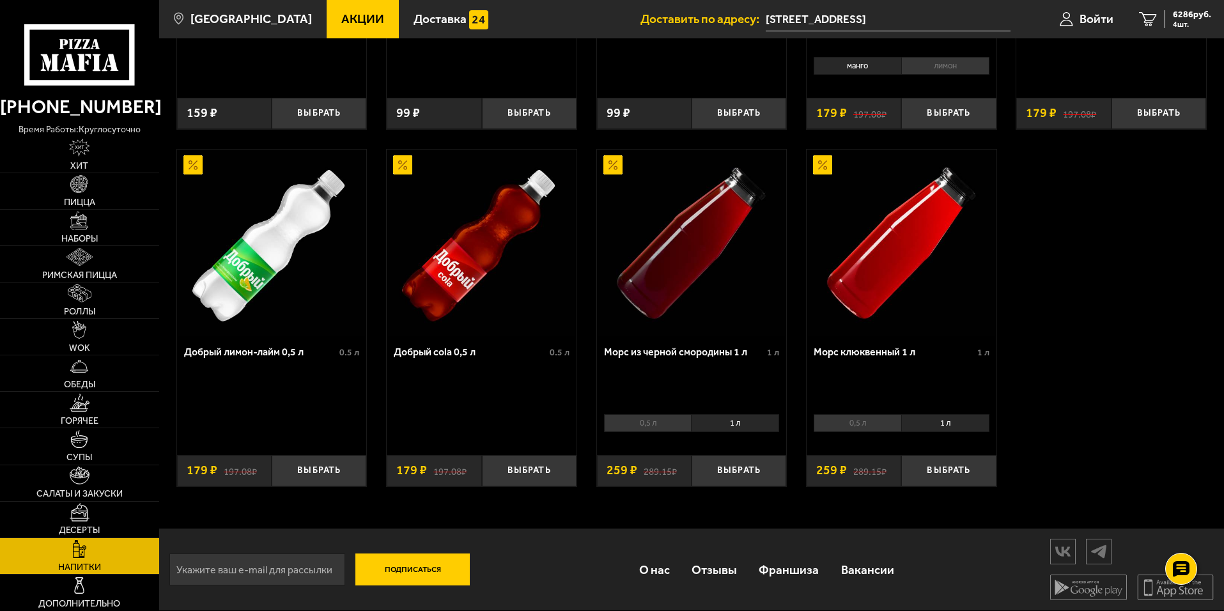
scroll to position [652, 0]
click at [954, 473] on button "Выбрать" at bounding box center [948, 470] width 95 height 31
click at [764, 468] on button "Выбрать" at bounding box center [738, 470] width 95 height 31
click at [983, 471] on button "+" at bounding box center [979, 470] width 31 height 31
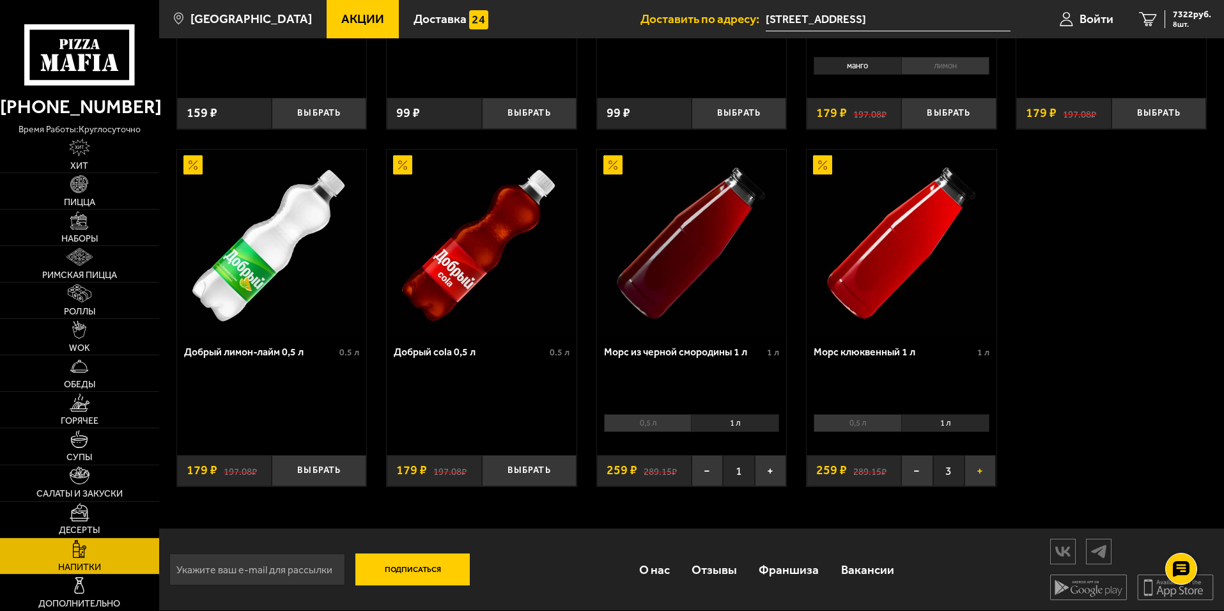
click at [983, 471] on button "+" at bounding box center [979, 470] width 31 height 31
click at [771, 468] on button "+" at bounding box center [770, 470] width 31 height 31
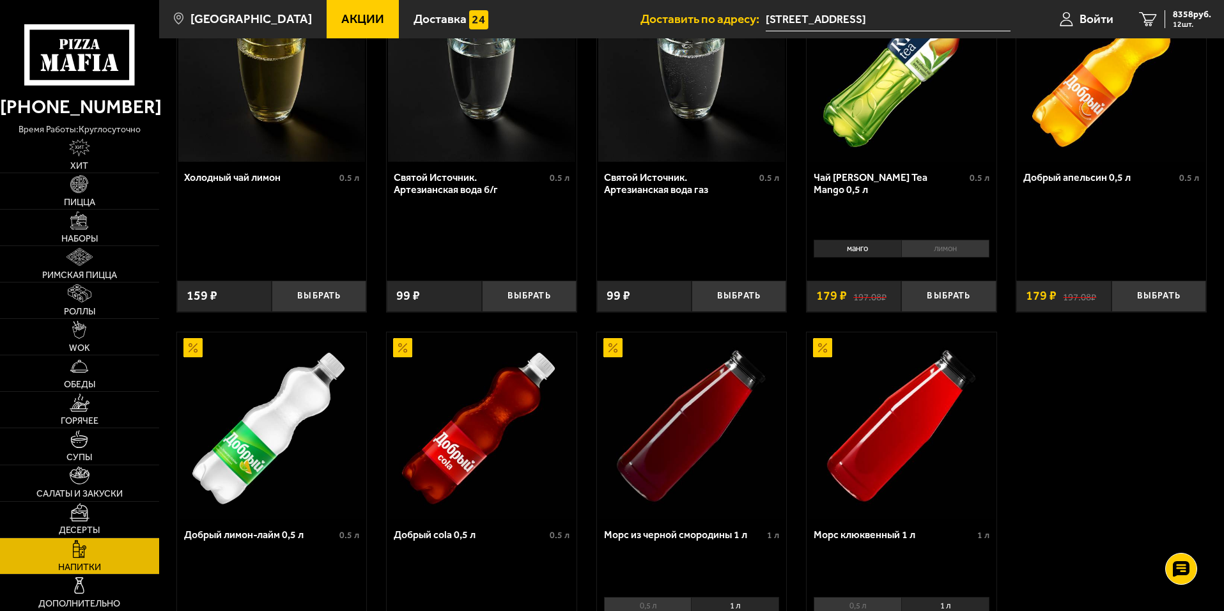
scroll to position [575, 0]
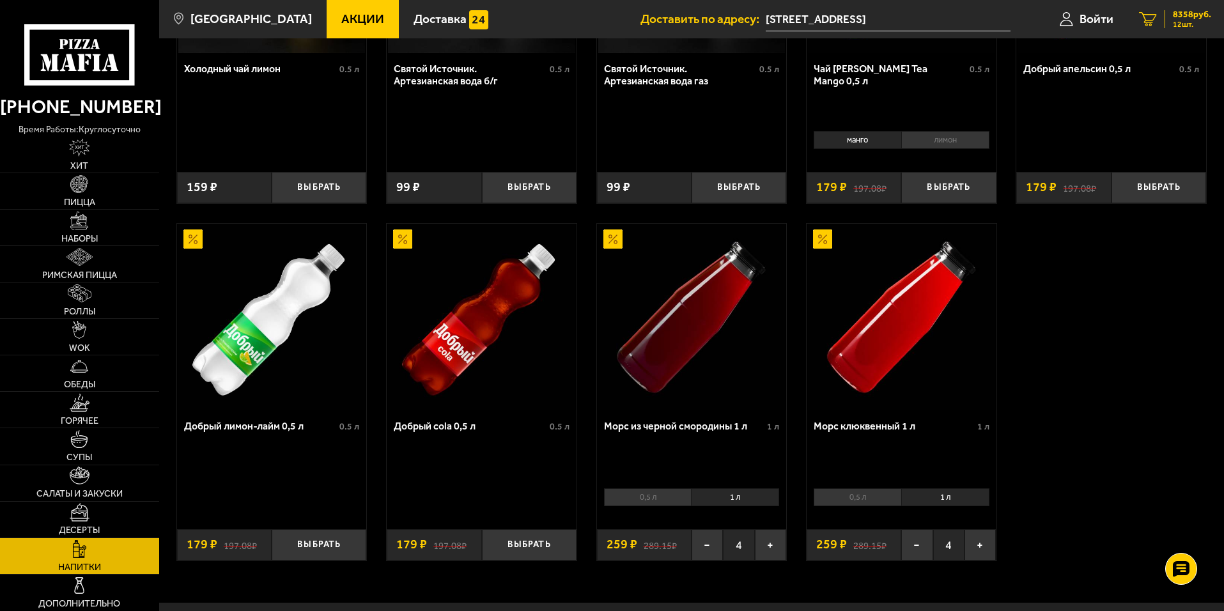
click at [1181, 26] on span "12 шт." at bounding box center [1191, 24] width 38 height 8
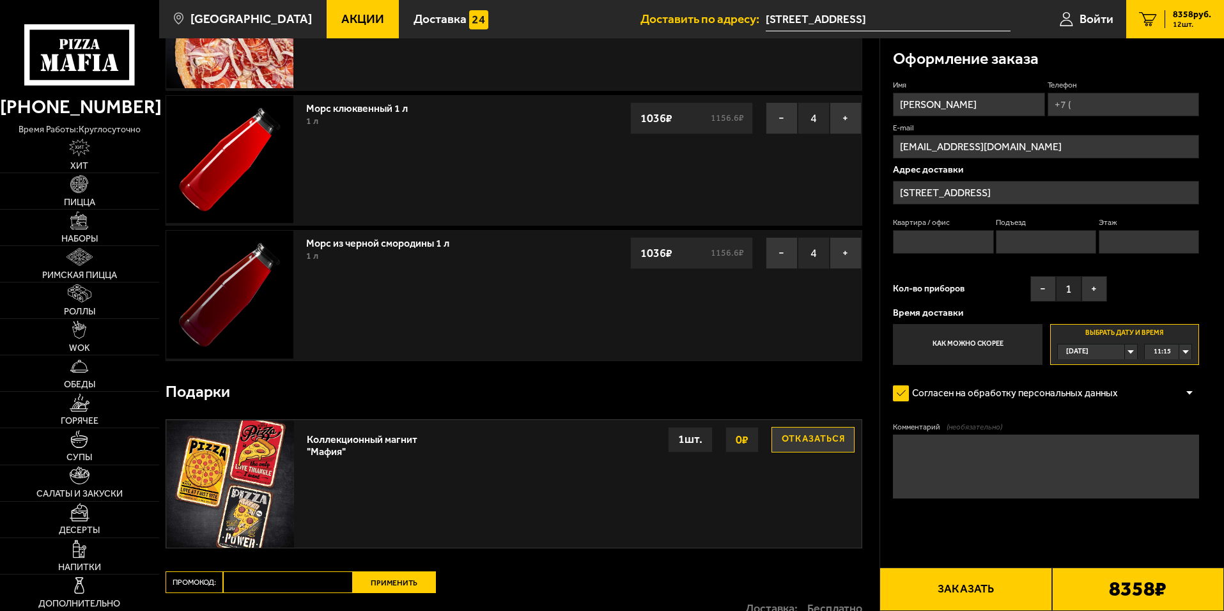
scroll to position [475, 0]
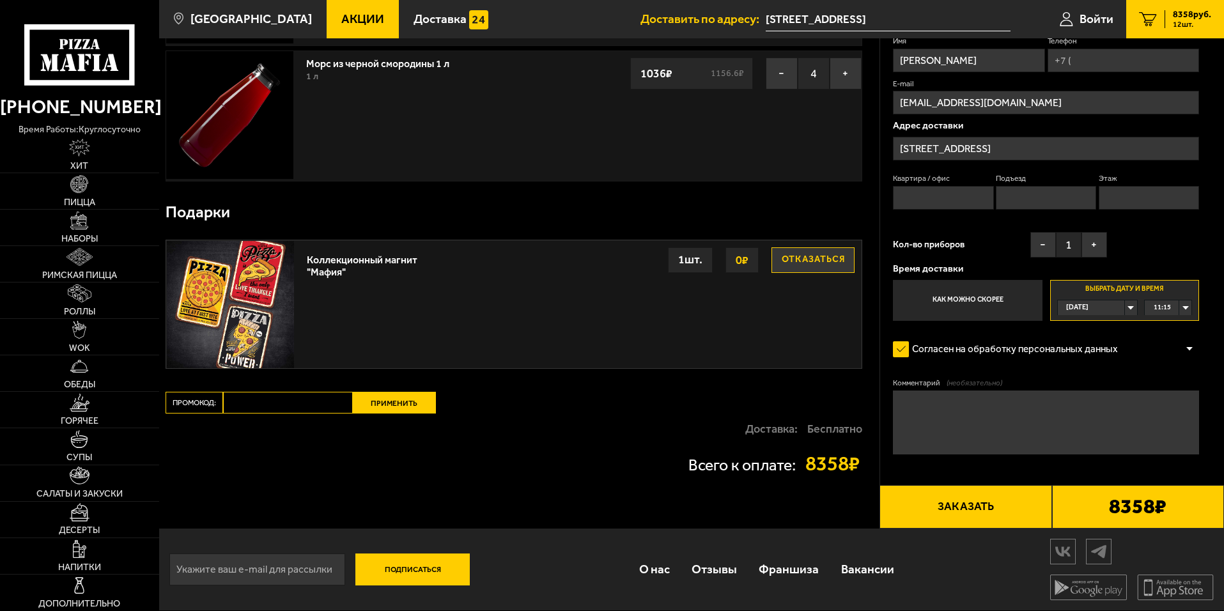
click at [956, 511] on button "Заказать" at bounding box center [965, 506] width 172 height 43
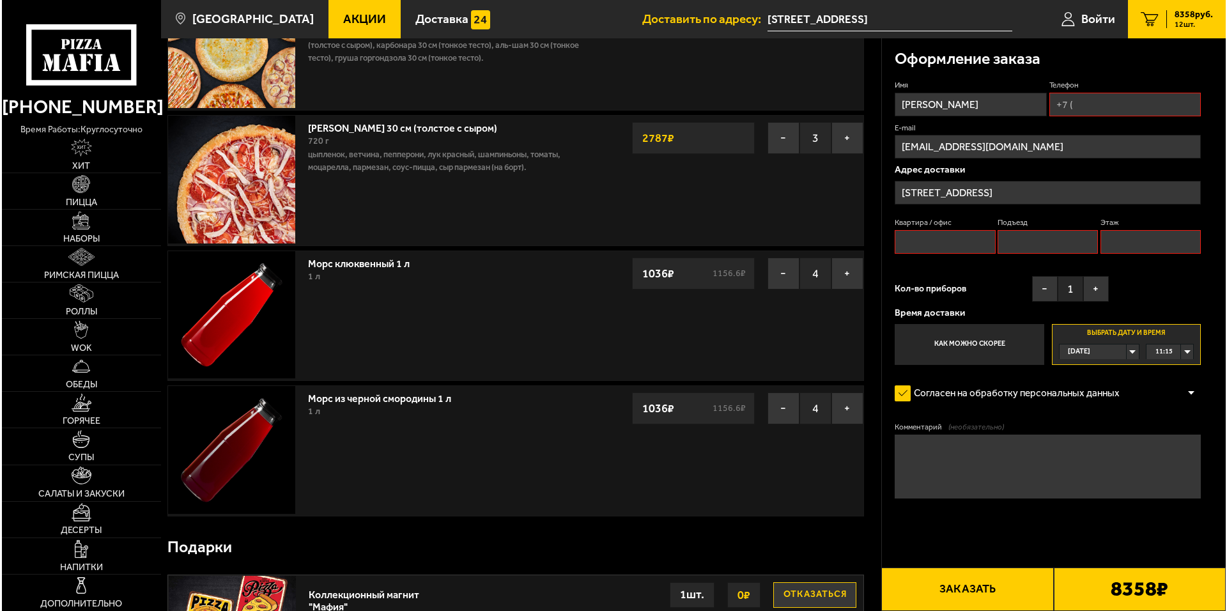
scroll to position [109, 0]
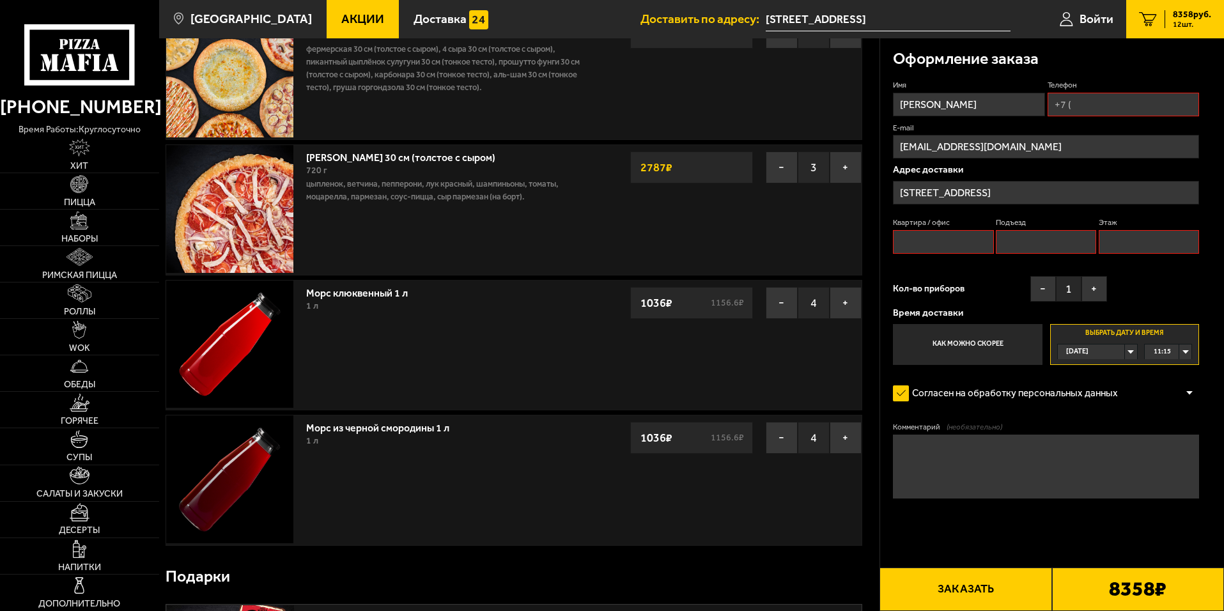
click at [908, 234] on input "Квартира / офис" at bounding box center [943, 242] width 100 height 24
click at [1070, 112] on input "Телефон" at bounding box center [1122, 105] width 151 height 24
type input "[PHONE_NUMBER]"
click at [949, 245] on input "Квартира / офис" at bounding box center [943, 242] width 100 height 24
type input "1104"
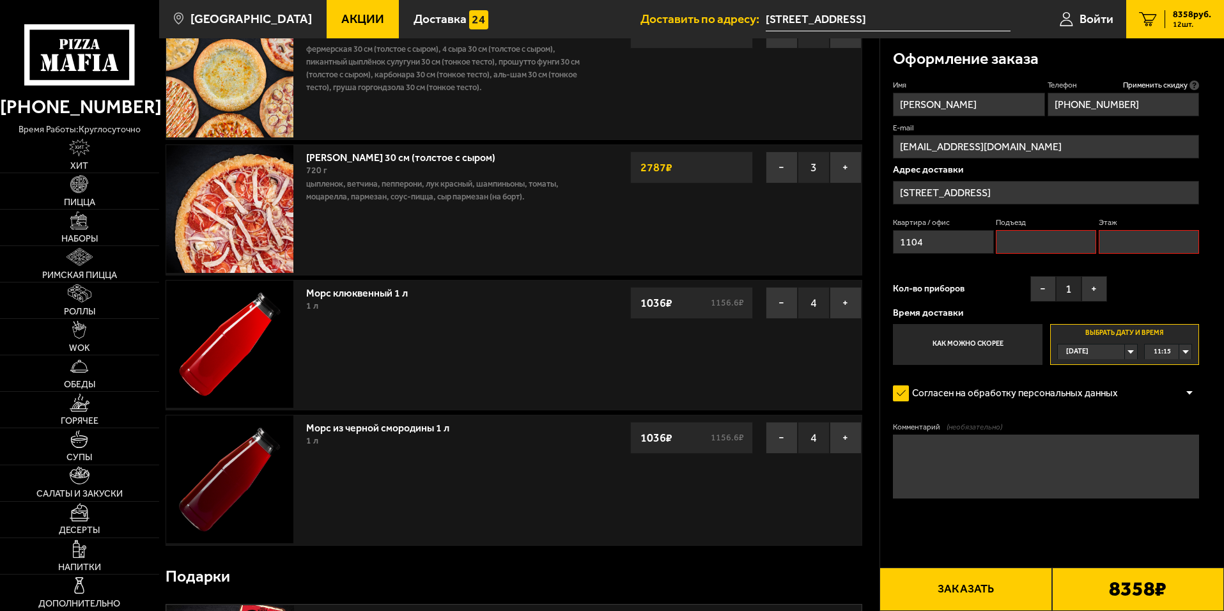
type input "1"
type input "11"
click at [964, 599] on button "Заказать" at bounding box center [965, 588] width 172 height 43
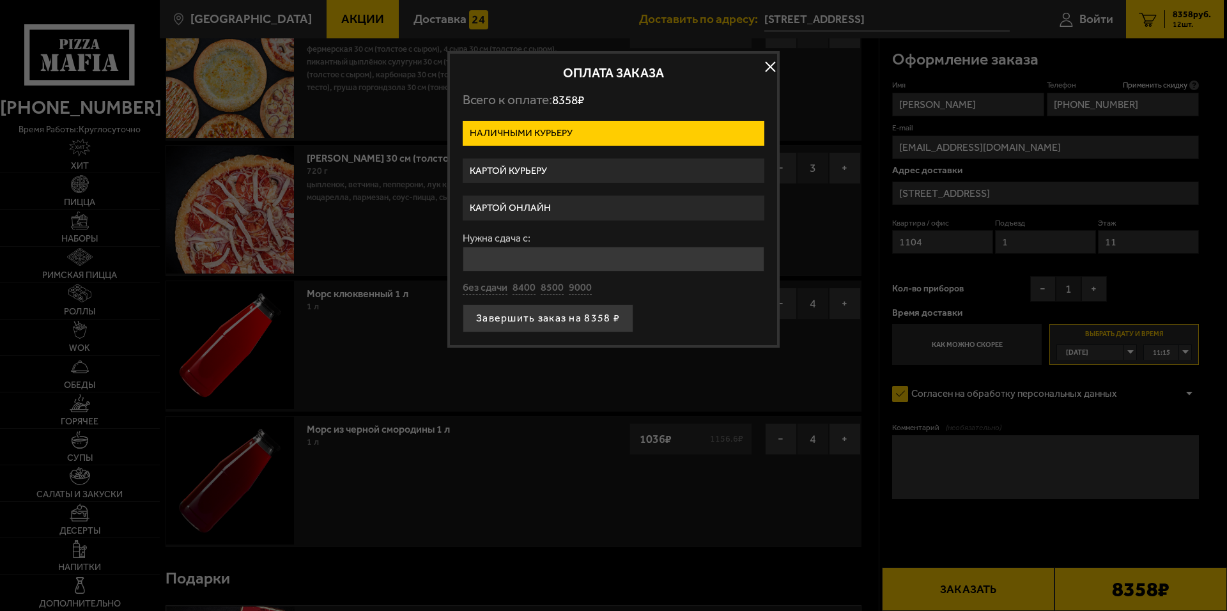
click at [551, 204] on label "Картой онлайн" at bounding box center [614, 208] width 302 height 25
click at [0, 0] on input "Картой онлайн" at bounding box center [0, 0] width 0 height 0
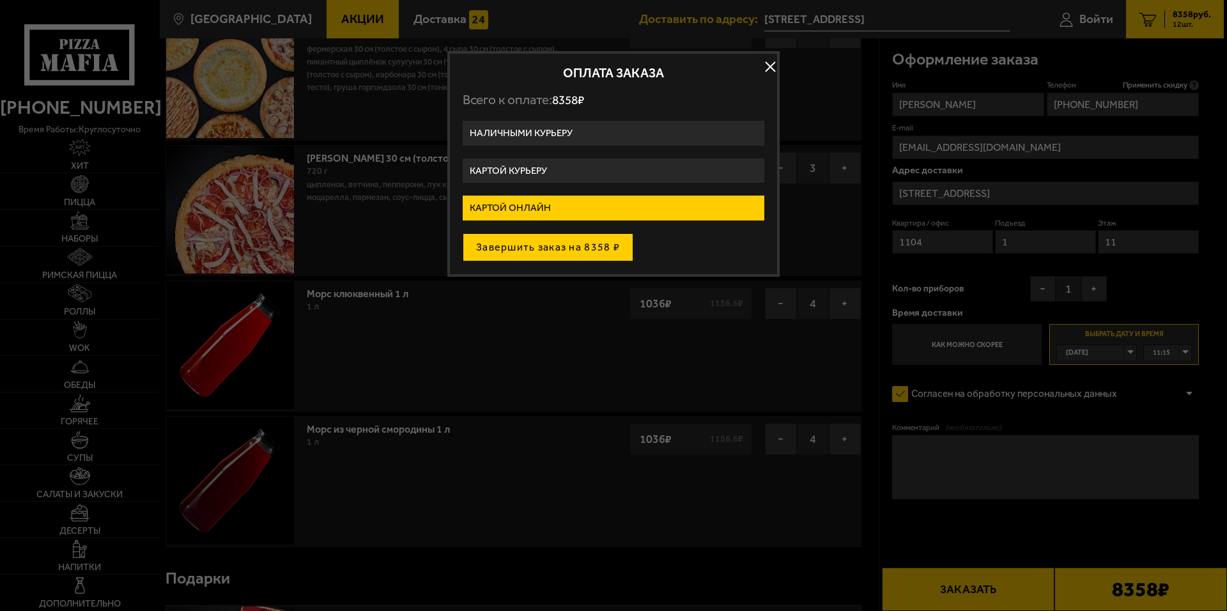
click at [562, 254] on button "Завершить заказ на 8358 ₽" at bounding box center [548, 247] width 171 height 28
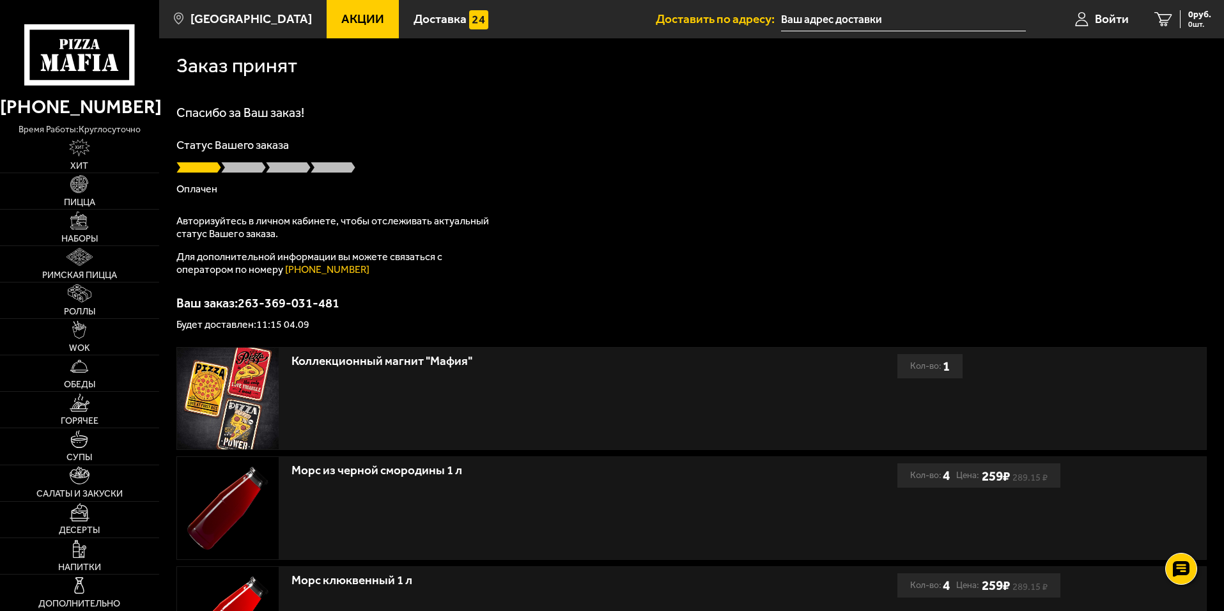
click at [267, 319] on p "Будет доставлен: 11:15 04.09" at bounding box center [691, 324] width 1030 height 10
drag, startPoint x: 257, startPoint y: 324, endPoint x: 282, endPoint y: 323, distance: 25.0
click at [282, 323] on p "Будет доставлен: 11:15 04.09" at bounding box center [691, 324] width 1030 height 10
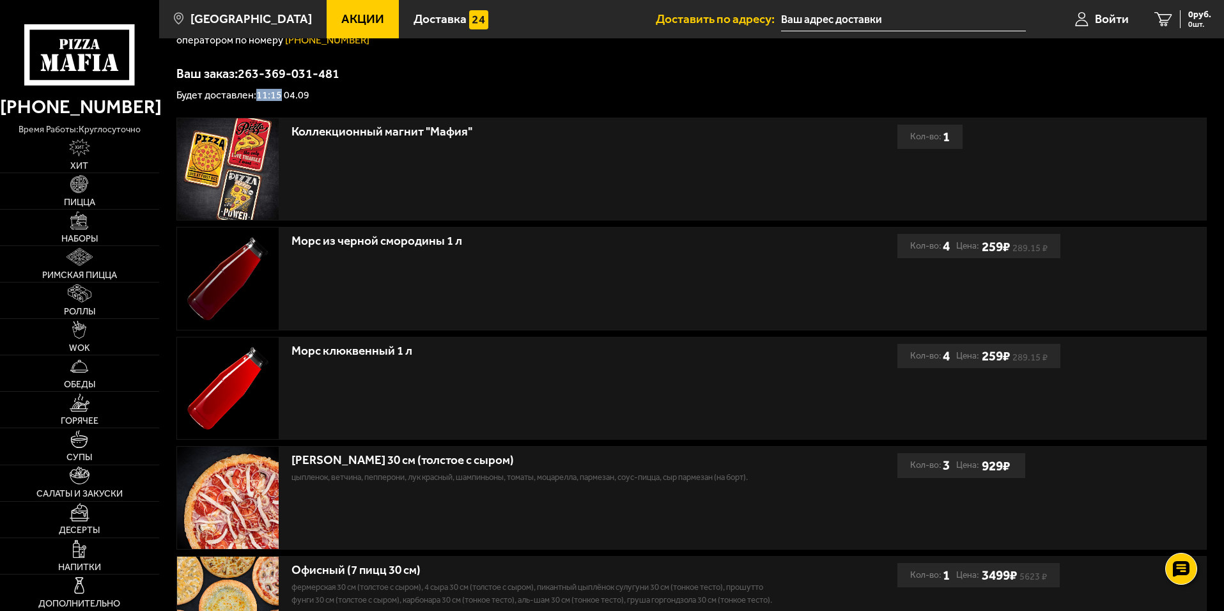
scroll to position [348, 0]
